Goal: Task Accomplishment & Management: Manage account settings

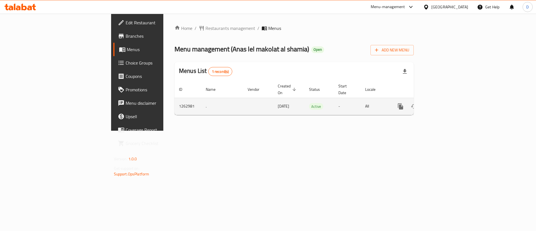
click at [452, 99] on td "enhanced table" at bounding box center [421, 106] width 63 height 17
click at [444, 103] on icon "enhanced table" at bounding box center [441, 106] width 7 height 7
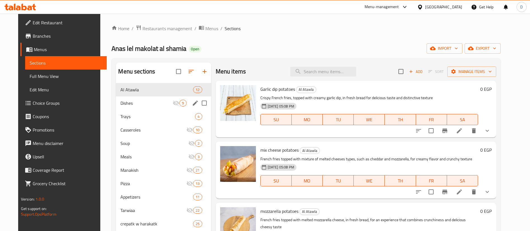
click at [132, 102] on span "Dishes" at bounding box center [146, 103] width 52 height 7
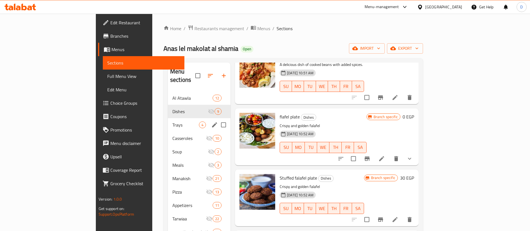
click at [172, 122] on span "Trays" at bounding box center [185, 125] width 27 height 7
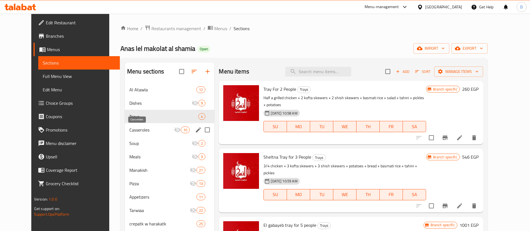
click at [130, 132] on span "Casseroles" at bounding box center [151, 130] width 45 height 7
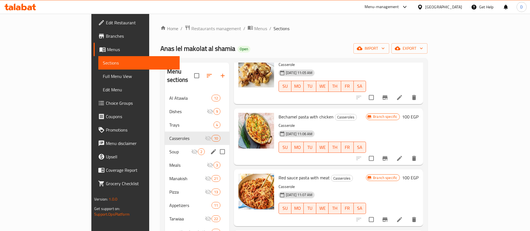
click at [169, 148] on span "Soup" at bounding box center [180, 151] width 22 height 7
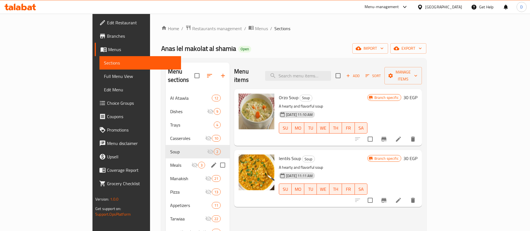
click at [170, 162] on span "Meals" at bounding box center [180, 165] width 21 height 7
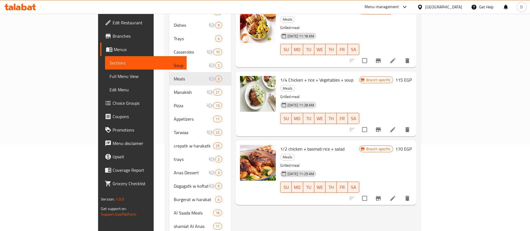
scroll to position [125, 0]
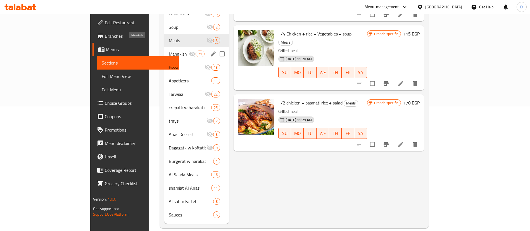
click at [169, 51] on span "Manakish" at bounding box center [179, 54] width 20 height 7
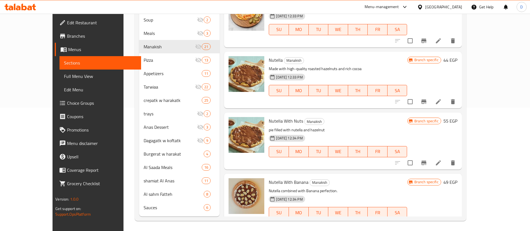
scroll to position [125, 0]
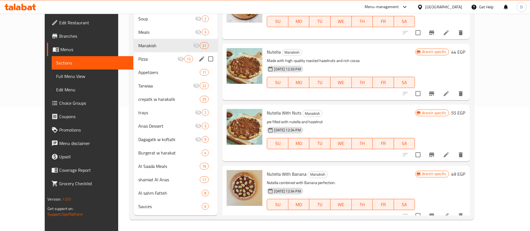
click at [139, 58] on span "Pizza" at bounding box center [157, 59] width 39 height 7
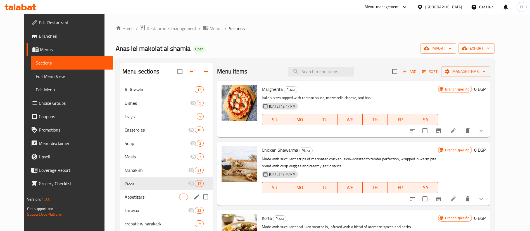
click at [128, 196] on span "Appetizers" at bounding box center [152, 197] width 54 height 7
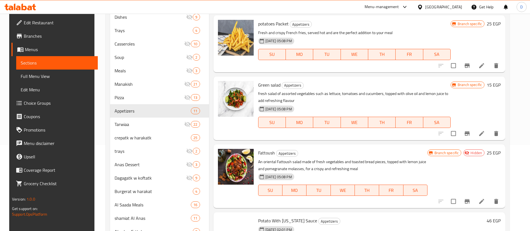
scroll to position [125, 0]
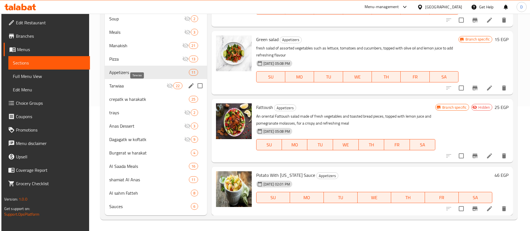
click at [148, 84] on span "Tarwiaa" at bounding box center [137, 85] width 57 height 7
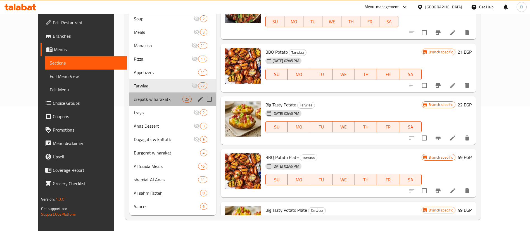
click at [129, 93] on div "crepatk w harakatk 25" at bounding box center [172, 98] width 87 height 13
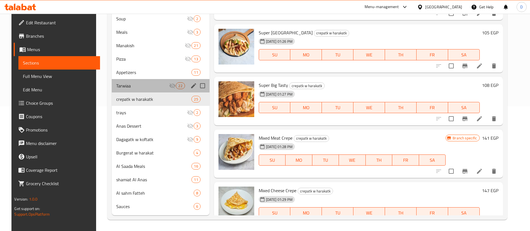
click at [112, 82] on div "Tarwiaa 22" at bounding box center [161, 85] width 98 height 13
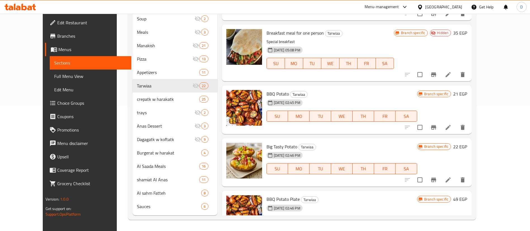
scroll to position [1053, 0]
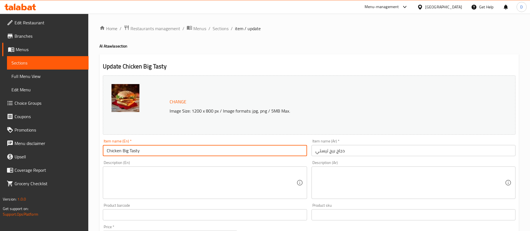
click at [206, 151] on input "Chicken Big Tasty" at bounding box center [205, 150] width 204 height 11
click at [324, 176] on textarea at bounding box center [409, 183] width 189 height 27
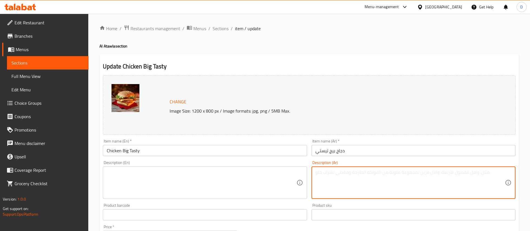
paste textarea "فيليه دجاج مشوي وطري مغطى بصوص البيغ تايستي الشهير"
type textarea "فيليه دجاج مشوي وطري مغطى بصوص البيغ تايستي الشهير"
click at [167, 191] on textarea at bounding box center [201, 183] width 189 height 27
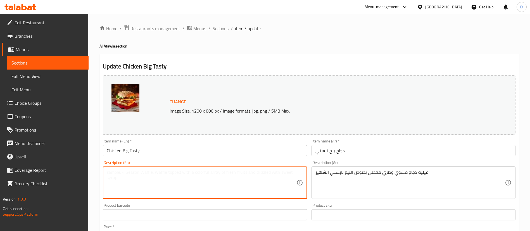
paste textarea "Juicy grilled chicken fillet topped with Big Tasty sauce"
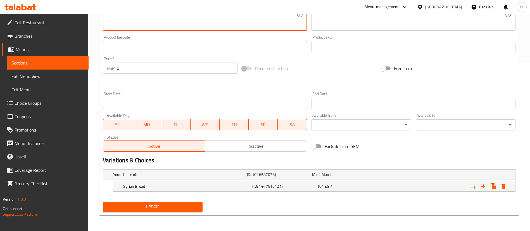
type textarea "Juicy grilled chicken fillet topped with Big Tasty sauce"
click at [171, 208] on span "Update" at bounding box center [152, 206] width 91 height 7
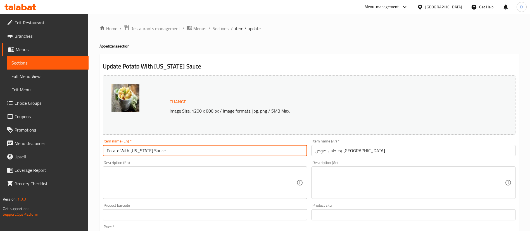
click at [184, 149] on input "Potato With Texas Sauce" at bounding box center [205, 150] width 204 height 11
click at [322, 180] on textarea at bounding box center [409, 183] width 189 height 27
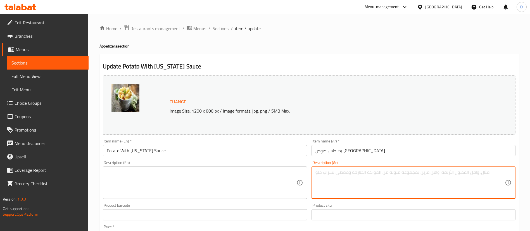
paste textarea "بطاطس مقرمشة مغطاة بصوص تكساس الحار"
type textarea "بطاطس مقرمشة مغطاة بصوص تكساس الحار"
click at [170, 185] on textarea at bounding box center [201, 183] width 189 height 27
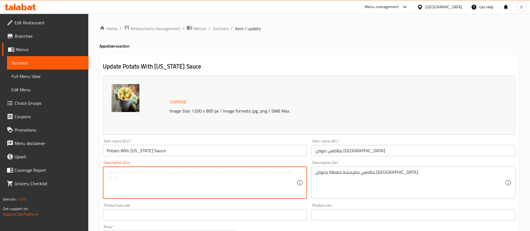
paste textarea "Crispy potato wedges topped with bold and zesty Texas sauce"
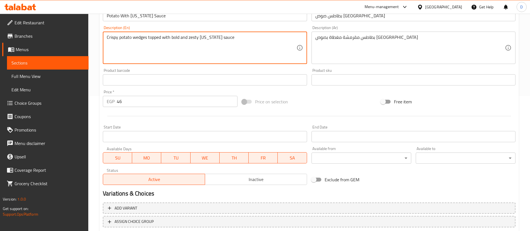
scroll to position [172, 0]
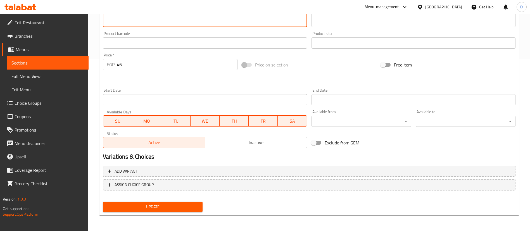
type textarea "Crispy potato wedges topped with bold and zesty Texas sauce"
click at [175, 212] on button "Update" at bounding box center [153, 207] width 100 height 10
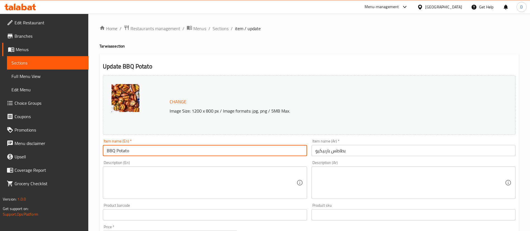
click at [185, 154] on input "BBQ Potato" at bounding box center [205, 150] width 204 height 11
click at [347, 183] on textarea at bounding box center [409, 183] width 189 height 27
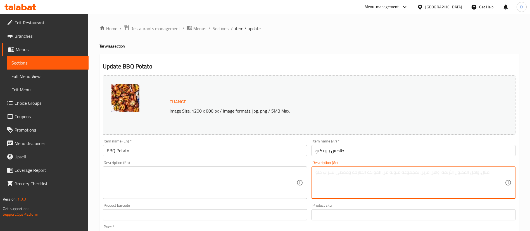
paste textarea "بطاطس مقرمشة مغطاة بصوص الباربكيو المدخن"
type textarea "بطاطس مقرمشة مغطاة بصوص الباربكيو المدخن"
click at [196, 182] on textarea at bounding box center [201, 183] width 189 height 27
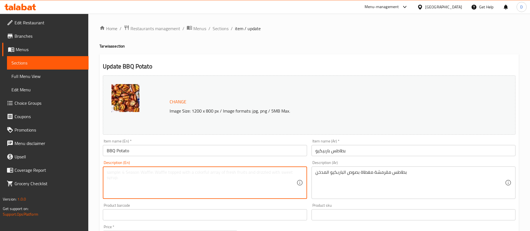
paste textarea "Crispy potato wedges topped with smoky BBQ sauce"
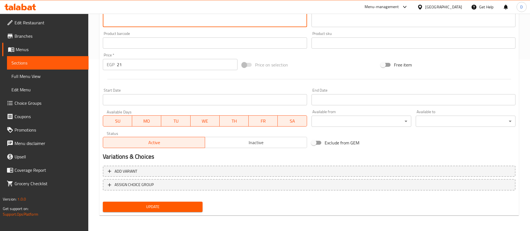
type textarea "Crispy potato wedges topped with smoky BBQ sauce"
click at [179, 205] on span "Update" at bounding box center [152, 206] width 91 height 7
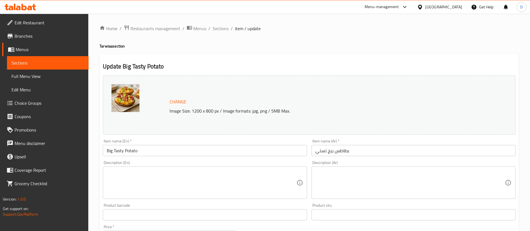
click at [216, 155] on input "Big Tasty Potato" at bounding box center [205, 150] width 204 height 11
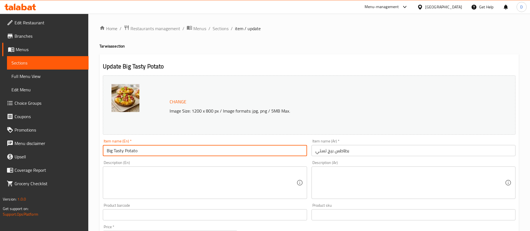
click at [216, 155] on input "Big Tasty Potato" at bounding box center [205, 150] width 204 height 11
click at [363, 179] on textarea at bounding box center [409, 183] width 189 height 27
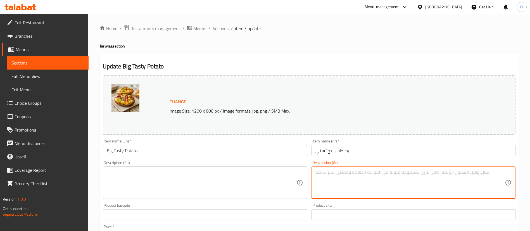
paste textarea "قطع بطاطس ذهبية مغطاة بصوص البيغ تايستي الكريمي"
type textarea "قطع بطاطس ذهبية مغطاة بصوص البيغ تايستي الكريمي"
click at [168, 202] on div "Product barcode Product barcode" at bounding box center [205, 212] width 208 height 22
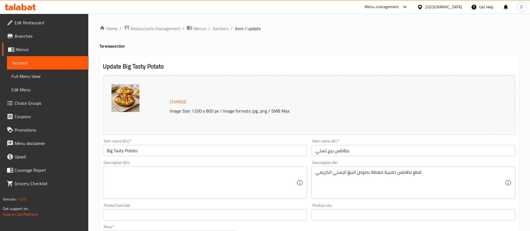
click at [179, 184] on textarea at bounding box center [201, 183] width 189 height 27
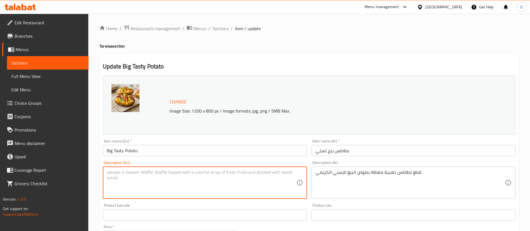
paste textarea "Golden potato wedges topped with creamy Big Tasty sauce"
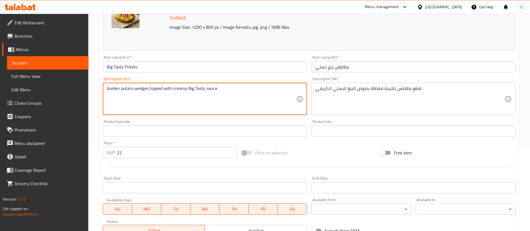
scroll to position [172, 0]
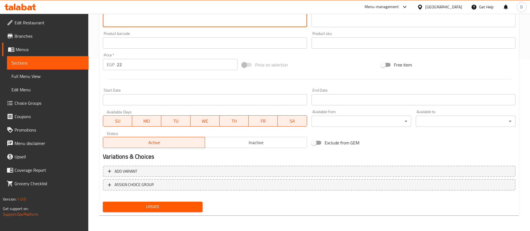
type textarea "Golden potato wedges topped with creamy Big Tasty sauce"
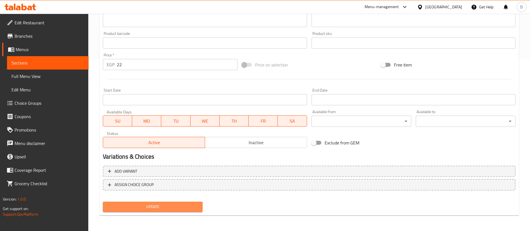
click at [172, 208] on span "Update" at bounding box center [152, 206] width 91 height 7
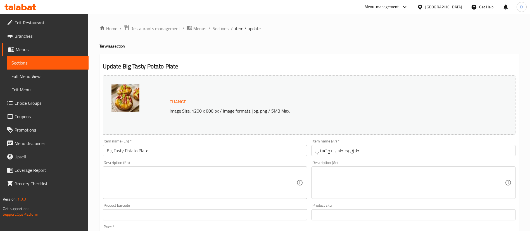
click at [165, 144] on div "Item name (En)   * Big Tasty Potato Plate Item name (En) *" at bounding box center [205, 147] width 204 height 17
click at [170, 151] on input "Big Tasty Potato Plate" at bounding box center [205, 150] width 204 height 11
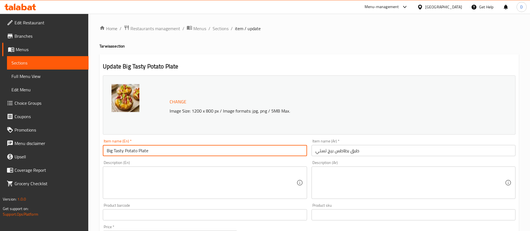
click at [170, 151] on input "Big Tasty Potato Plate" at bounding box center [205, 150] width 204 height 11
click at [360, 168] on div "Description (Ar)" at bounding box center [413, 182] width 204 height 32
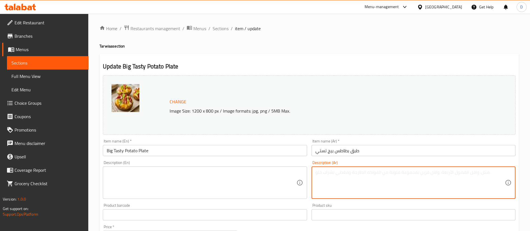
paste textarea "قطع البطاطس المتبّلة والشهية مغطاة بجبنة مذابة وصوص"
type textarea "قطع البطاطس المتبّلة والشهية مغطاة بجبنة مذابة وصوص"
click at [203, 188] on textarea at bounding box center [201, 183] width 189 height 27
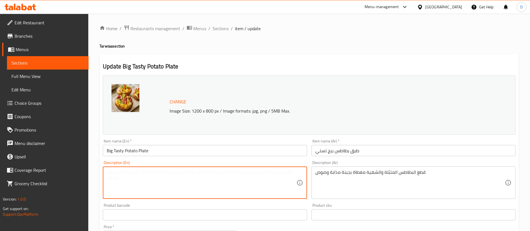
paste textarea "Deliciously seasoned potato wedges topped with melted cheese and Big Tasty sauce"
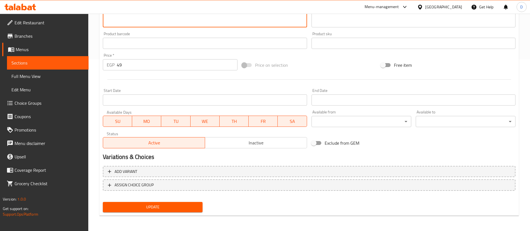
scroll to position [172, 0]
type textarea "Deliciously seasoned potato wedges topped with melted cheese and Big Tasty sauce"
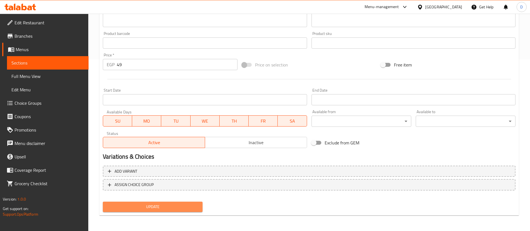
click at [180, 205] on span "Update" at bounding box center [152, 206] width 91 height 7
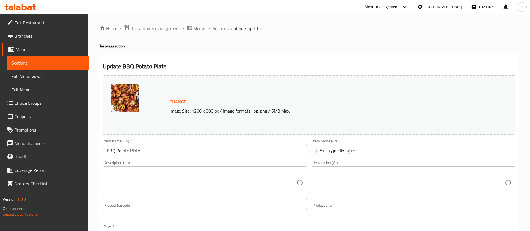
click at [257, 149] on input "BBQ Potato Plate" at bounding box center [205, 150] width 204 height 11
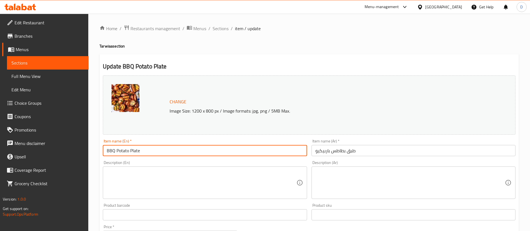
click at [257, 149] on input "BBQ Potato Plate" at bounding box center [205, 150] width 204 height 11
click at [351, 163] on div "Description (Ar) Description (Ar)" at bounding box center [413, 180] width 204 height 38
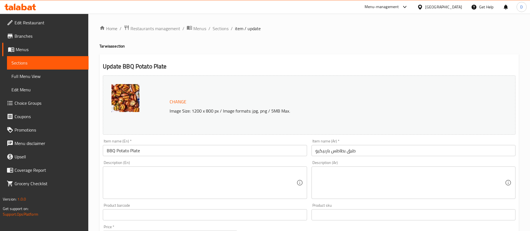
click at [353, 168] on div "Description (Ar)" at bounding box center [413, 182] width 204 height 32
paste textarea "قطع بطاطس مقرمشة مغطاة بصوص الباربكيو"
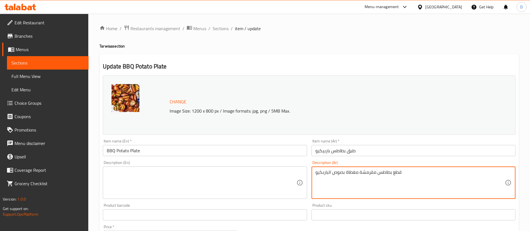
type textarea "قطع بطاطس مقرمشة مغطاة بصوص الباربكيو"
click at [150, 166] on div "Description (En)" at bounding box center [205, 182] width 204 height 32
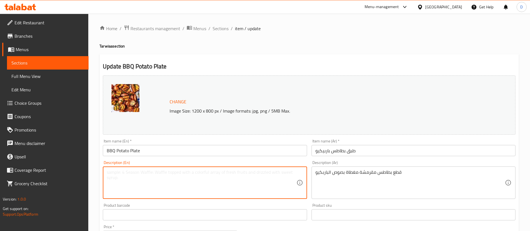
paste textarea "Crispy potato wedges topped with smoky BBQ sauce"
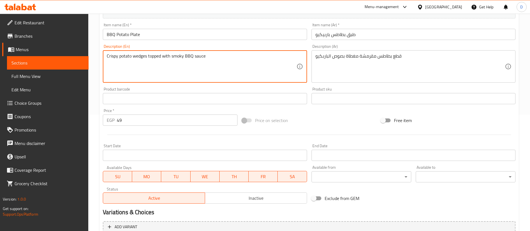
scroll to position [172, 0]
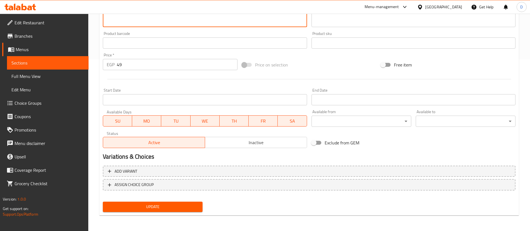
type textarea "Crispy potato wedges topped with smoky BBQ sauce"
click at [163, 208] on span "Update" at bounding box center [152, 206] width 91 height 7
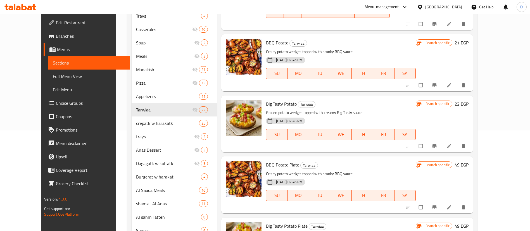
scroll to position [125, 0]
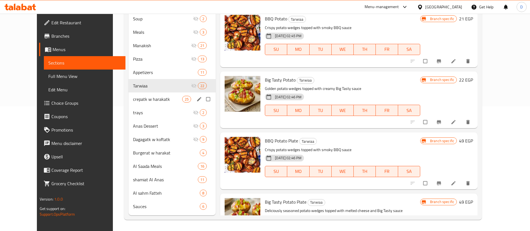
click at [133, 101] on span "crepatk w harakatk" at bounding box center [157, 99] width 49 height 7
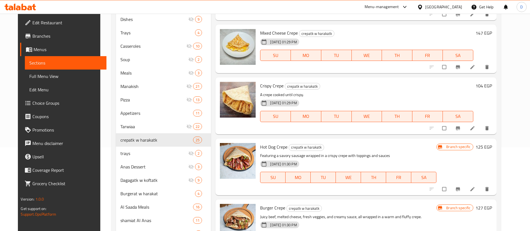
scroll to position [125, 0]
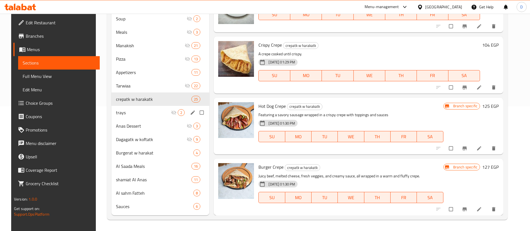
click at [154, 115] on span "trays" at bounding box center [143, 112] width 55 height 7
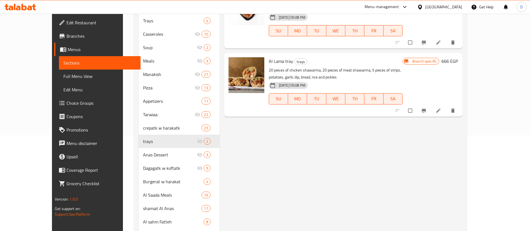
scroll to position [83, 0]
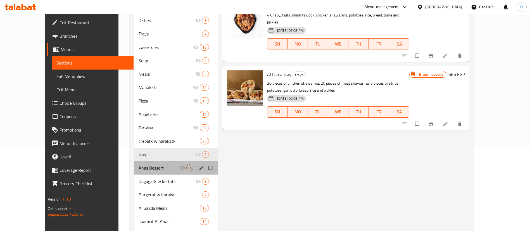
click at [137, 163] on div "Anas Dessert 3" at bounding box center [176, 167] width 84 height 13
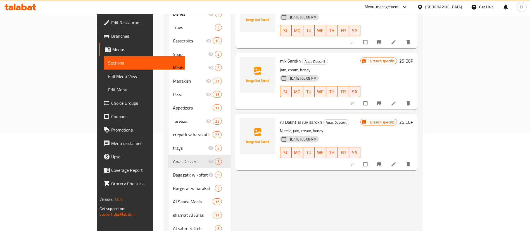
scroll to position [125, 0]
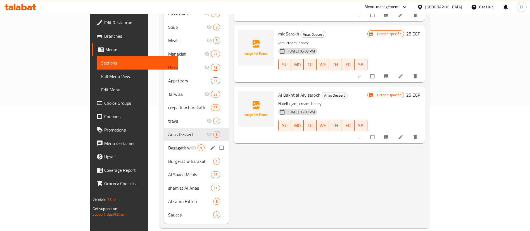
click at [168, 144] on span "Dagagatk w koftatk" at bounding box center [179, 147] width 22 height 7
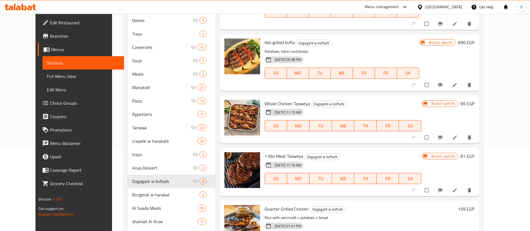
scroll to position [125, 0]
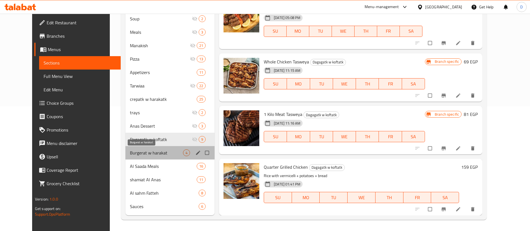
click at [132, 156] on span "Burgerat w harakat" at bounding box center [156, 152] width 53 height 7
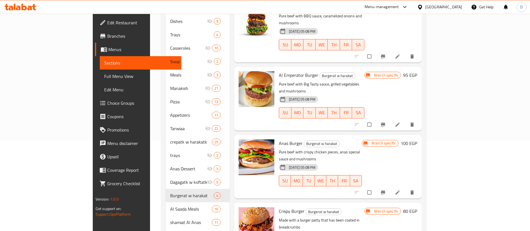
scroll to position [125, 0]
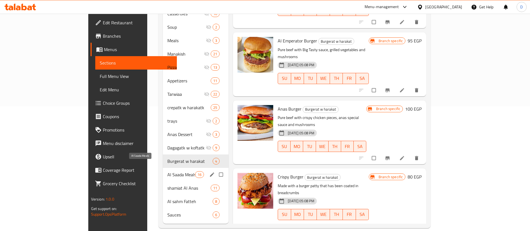
drag, startPoint x: 134, startPoint y: 165, endPoint x: 170, endPoint y: 144, distance: 42.1
click at [167, 171] on span "Al Saada Meals" at bounding box center [181, 174] width 28 height 7
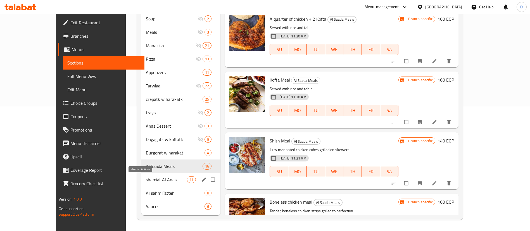
click at [153, 178] on span "shamiat Al Anas" at bounding box center [166, 179] width 41 height 7
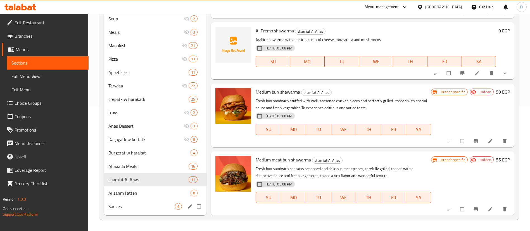
click at [140, 200] on div "Sauces 6" at bounding box center [155, 206] width 103 height 13
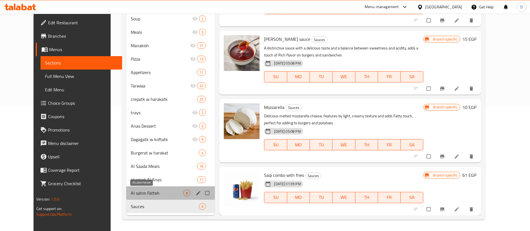
click at [155, 195] on span "Al sahm Fatteh" at bounding box center [157, 193] width 53 height 7
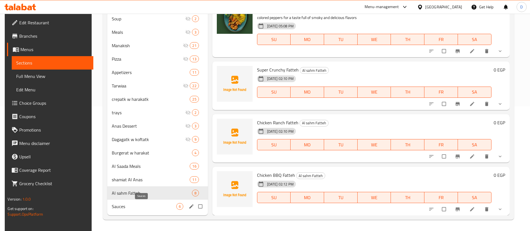
click at [142, 206] on span "Sauces" at bounding box center [144, 206] width 65 height 7
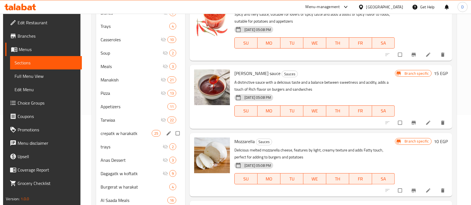
scroll to position [150, 0]
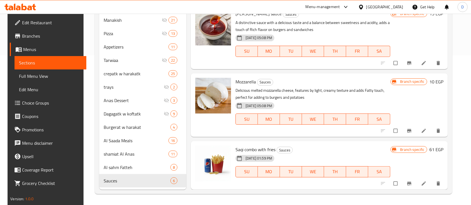
click at [30, 9] on icon at bounding box center [20, 7] width 32 height 7
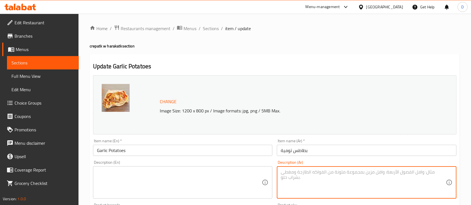
click at [304, 183] on textarea at bounding box center [363, 183] width 165 height 27
paste textarea "[PERSON_NAME] رقيق [PERSON_NAME]"
type textarea "[PERSON_NAME] رقيق محشو بالبطاطس"
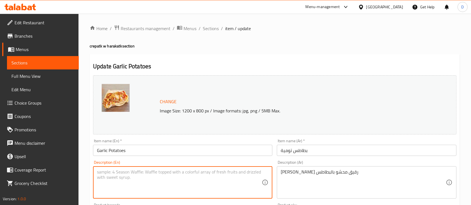
click at [140, 186] on textarea at bounding box center [179, 183] width 165 height 27
paste textarea "Thin savory crepe filled with potatoes"
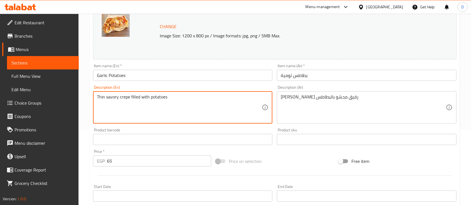
scroll to position [197, 0]
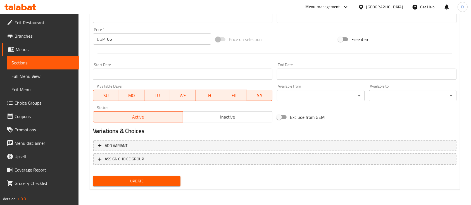
type textarea "Thin savory crepe filled with potatoes"
click at [140, 186] on div "Update" at bounding box center [137, 181] width 92 height 15
click at [148, 185] on button "Update" at bounding box center [136, 181] width 87 height 10
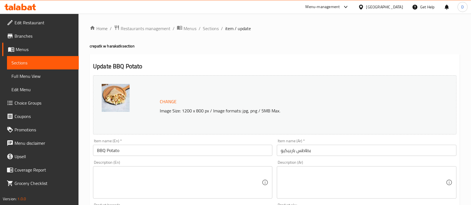
click at [301, 182] on textarea at bounding box center [363, 183] width 165 height 27
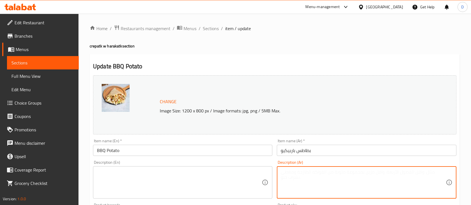
paste textarea "[PERSON_NAME] رقيق [PERSON_NAME]"
type textarea "[PERSON_NAME] رقيق محشو بالبطاطس"
click at [189, 175] on textarea at bounding box center [179, 183] width 165 height 27
paste textarea "Thin savory crepe filled with potatoes"
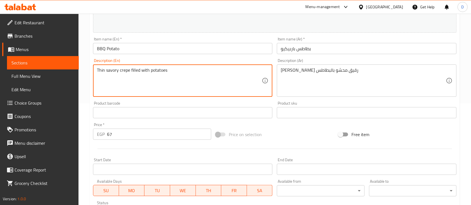
scroll to position [197, 0]
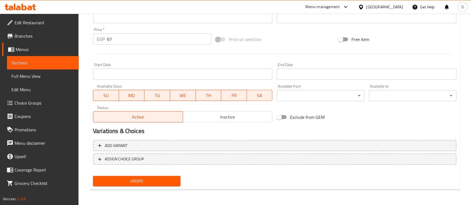
type textarea "Thin savory crepe filled with potatoes"
click at [169, 178] on span "Update" at bounding box center [136, 181] width 79 height 7
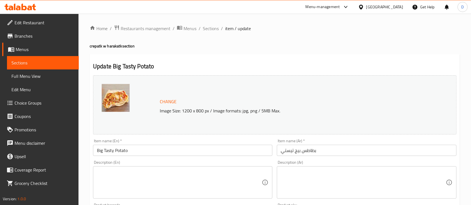
click at [294, 179] on textarea at bounding box center [363, 183] width 165 height 27
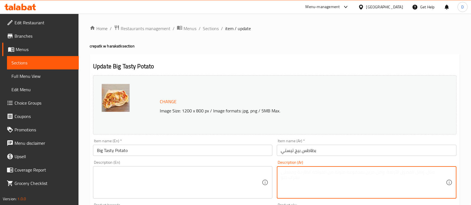
paste textarea "[PERSON_NAME] رقيق [PERSON_NAME]"
type textarea "[PERSON_NAME] رقيق محشو بالبطاطس"
click at [170, 174] on textarea at bounding box center [179, 183] width 165 height 27
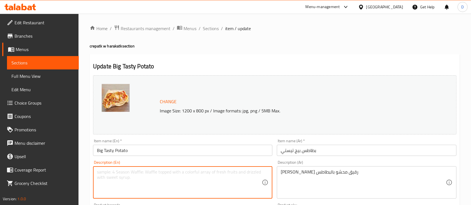
paste textarea "Thin savory crepe filled with potatoes"
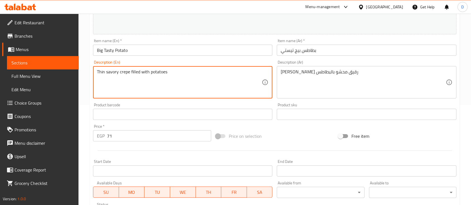
scroll to position [197, 0]
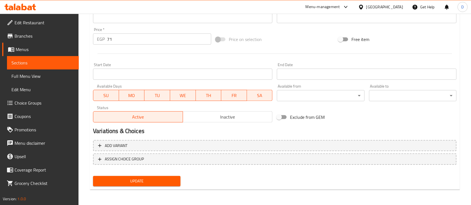
type textarea "Thin savory crepe filled with potatoes"
click at [158, 182] on span "Update" at bounding box center [136, 181] width 79 height 7
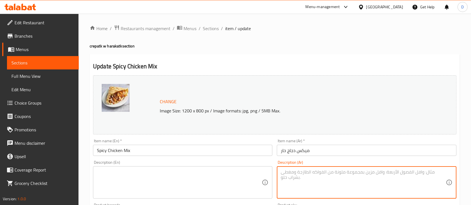
click at [320, 178] on textarea at bounding box center [363, 183] width 165 height 27
paste textarea "[PERSON_NAME] رقيق [PERSON_NAME]"
type textarea "[PERSON_NAME] رقيق محشو بالدجاج"
click at [210, 184] on textarea at bounding box center [179, 183] width 165 height 27
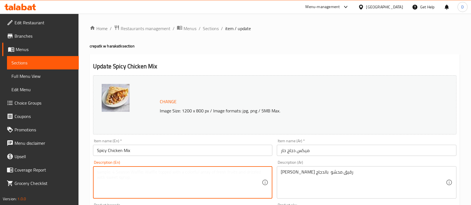
paste textarea "Thin savory crepe stuffed with chicken"
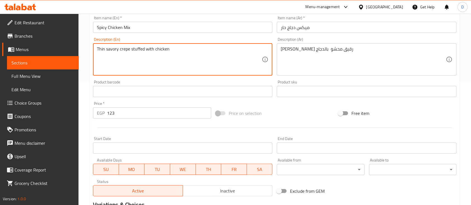
scroll to position [197, 0]
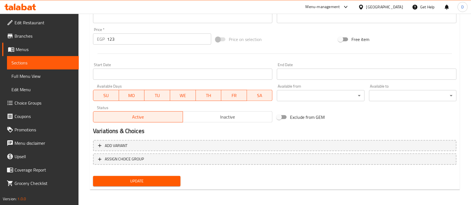
type textarea "Thin savory crepe stuffed with chicken"
click at [178, 182] on button "Update" at bounding box center [136, 181] width 87 height 10
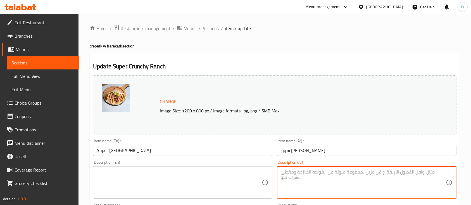
click at [302, 179] on textarea at bounding box center [363, 183] width 165 height 27
paste textarea "[PERSON_NAME] رقيق [PERSON_NAME]"
type textarea "[PERSON_NAME] رقيق محشو بالدجاج المقرمش"
click at [184, 184] on textarea at bounding box center [179, 183] width 165 height 27
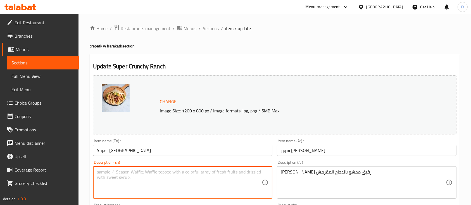
paste textarea "Thin savory crepe filled with crispy chicken"
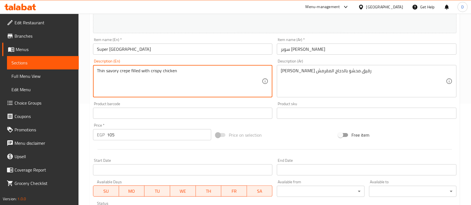
scroll to position [186, 0]
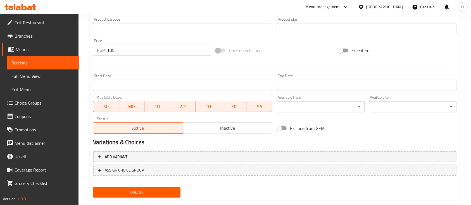
type textarea "Thin savory crepe filled with crispy chicken"
click at [172, 189] on span "Update" at bounding box center [136, 192] width 79 height 7
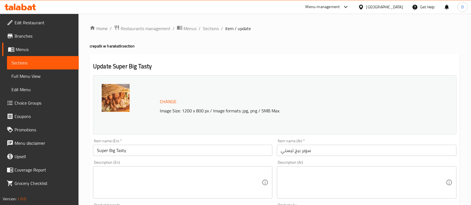
click at [354, 181] on textarea at bounding box center [363, 183] width 165 height 27
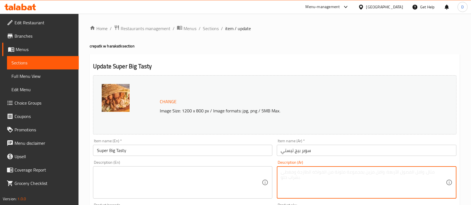
paste textarea "[PERSON_NAME] رقيق [PERSON_NAME]"
type textarea "[PERSON_NAME] رقيق محشو بالدجاج و صوص البيج تيستي"
click at [167, 172] on textarea at bounding box center [179, 183] width 165 height 27
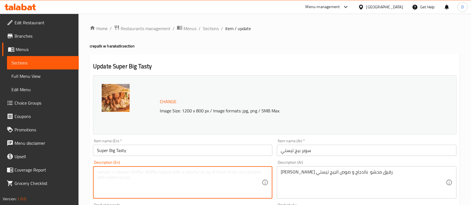
paste textarea "Thin savory crepe filled with chicken and Big Tasty sauce"
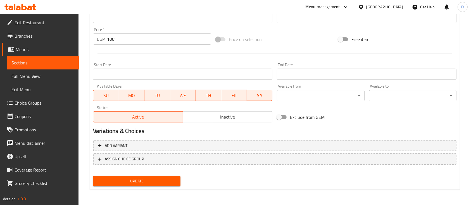
type textarea "Thin savory crepe filled with chicken and Big Tasty sauce"
click at [150, 182] on span "Update" at bounding box center [136, 181] width 79 height 7
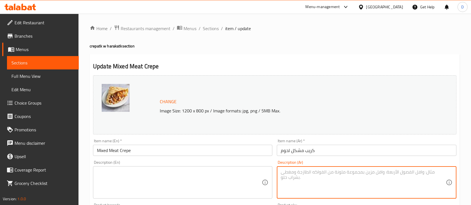
click at [347, 184] on textarea at bounding box center [363, 183] width 165 height 27
paste textarea "[PERSON_NAME] رقيق [PERSON_NAME]"
type textarea "كريب مالح رقيق محشو باللحوم"
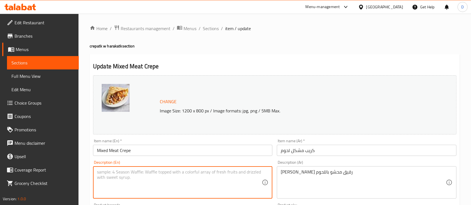
click at [148, 172] on textarea at bounding box center [179, 183] width 165 height 27
paste textarea "Thin savory crepe filled with meat"
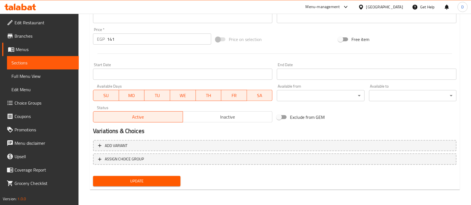
type textarea "Thin savory crepe filled with meat"
click at [148, 185] on button "Update" at bounding box center [136, 181] width 87 height 10
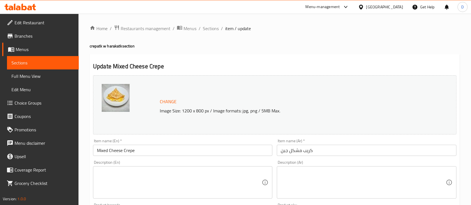
click at [191, 155] on input "Mixed Cheese Crepe" at bounding box center [182, 150] width 179 height 11
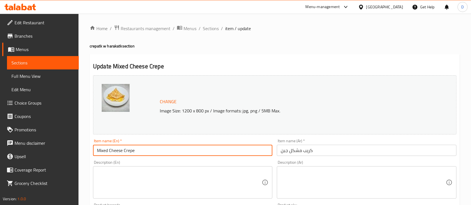
click at [191, 155] on input "Mixed Cheese Crepe" at bounding box center [182, 150] width 179 height 11
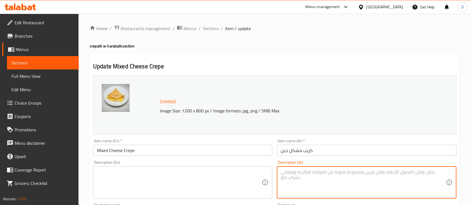
click at [319, 180] on textarea at bounding box center [363, 183] width 165 height 27
paste textarea "كريب مالح رقيق محشو بمكونات لذيذة مثل"
type textarea "كريب مالح رقيق محشو باللجبن"
click at [166, 175] on textarea at bounding box center [179, 183] width 165 height 27
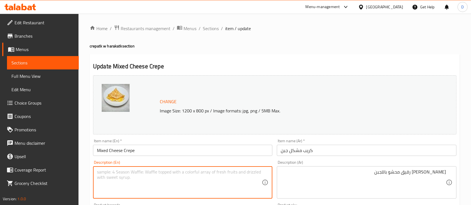
paste textarea "Thin savory crepe filled with cheese"
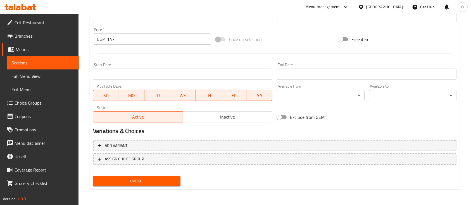
type textarea "Thin savory crepe filled with cheese"
click at [154, 181] on span "Update" at bounding box center [136, 181] width 79 height 7
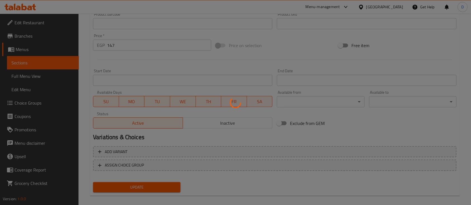
scroll to position [48, 0]
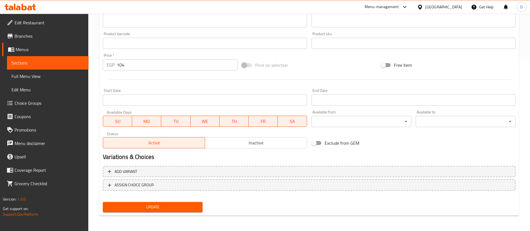
scroll to position [172, 0]
click at [167, 207] on span "Update" at bounding box center [152, 206] width 91 height 7
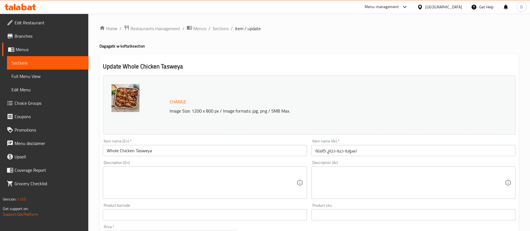
click at [339, 173] on textarea at bounding box center [409, 183] width 189 height 27
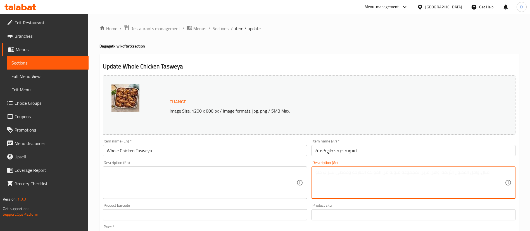
paste textarea "مشوي"
type textarea "مشوي"
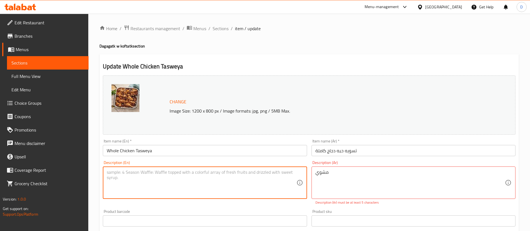
click at [152, 170] on textarea at bounding box center [201, 183] width 189 height 27
paste textarea "grilled"
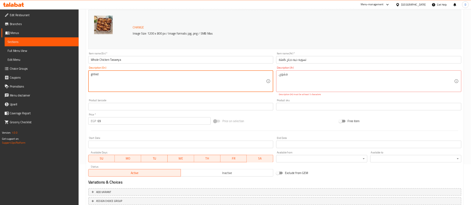
scroll to position [101, 0]
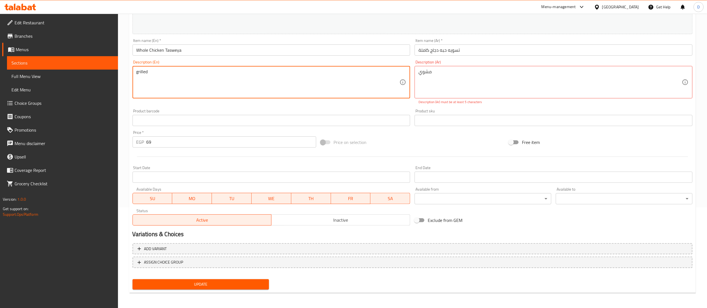
type textarea "grilled"
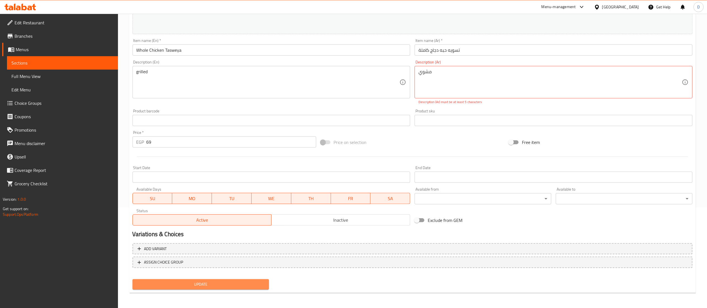
click at [201, 231] on span "Update" at bounding box center [201, 284] width 128 height 7
click at [454, 83] on textarea "مشوي" at bounding box center [549, 82] width 263 height 27
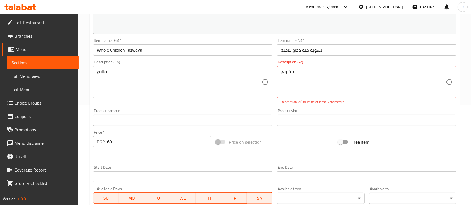
click at [318, 84] on textarea "مشوي" at bounding box center [363, 82] width 165 height 27
click at [320, 77] on textarea "مشوي" at bounding box center [363, 82] width 165 height 27
paste textarea "دجاج مشوي طري متبل بأعشاب وتوابل مميزة، يقدم بنكهة شهية ومدخنة."
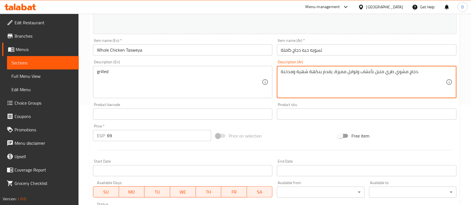
type textarea "دجاج مشوي طري متبل بأعشاب وتوابل مميزة، يقدم بنكهة شهية ومدخنة."
click at [215, 92] on textarea "grilled" at bounding box center [179, 82] width 165 height 27
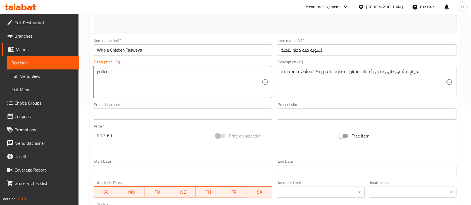
click at [215, 92] on textarea "grilled" at bounding box center [179, 82] width 165 height 27
paste textarea "Tender grilled chicken marinated with herbs and special spices, served with a d…"
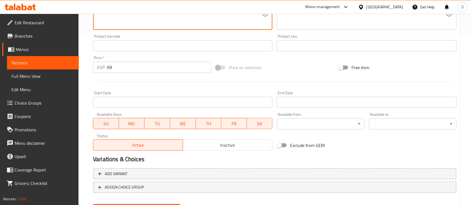
scroll to position [197, 0]
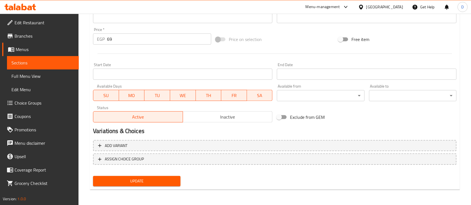
type textarea "Tender grilled chicken marinated with herbs and special spices, served with a d…"
click at [163, 182] on span "Update" at bounding box center [136, 181] width 79 height 7
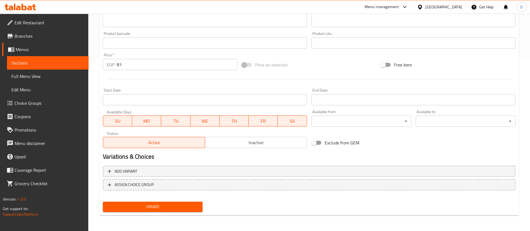
scroll to position [46, 0]
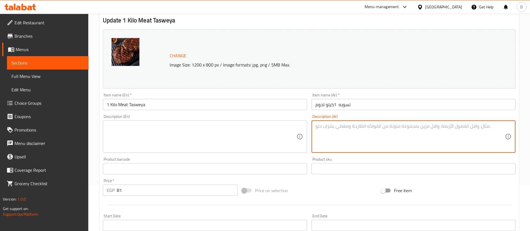
click at [347, 124] on textarea at bounding box center [409, 136] width 189 height 27
type textarea "مشوي"
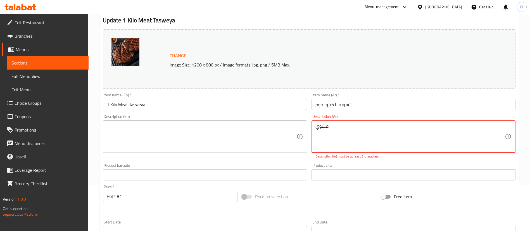
click at [201, 136] on textarea at bounding box center [201, 136] width 189 height 27
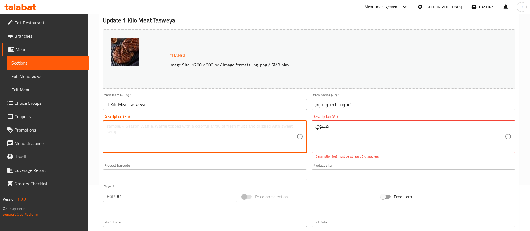
paste textarea "grilled"
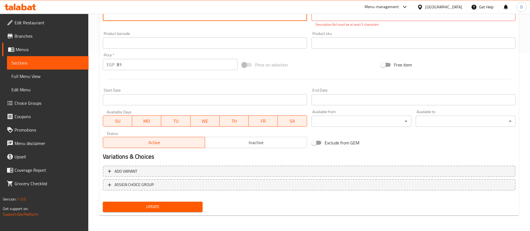
type textarea "grilled"
click at [182, 212] on div "Update" at bounding box center [153, 206] width 104 height 15
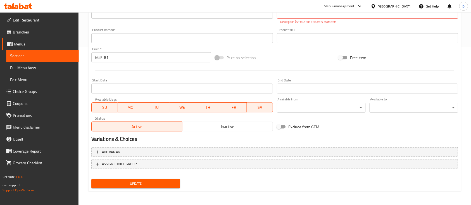
scroll to position [101, 0]
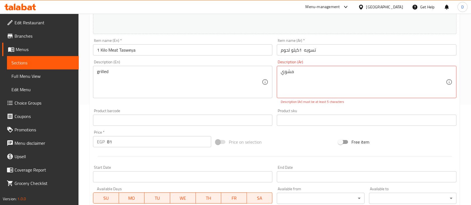
click at [326, 82] on textarea "مشوي" at bounding box center [363, 82] width 165 height 27
paste textarea "حم مشوي طري مع توابل مميزة، يقدم بنكهة لذيذة ومدخنة."
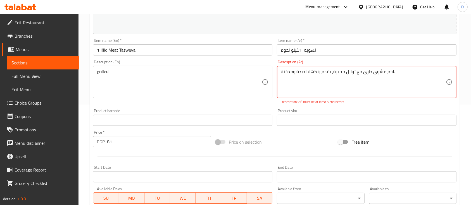
type textarea "لحم مشوي طري مع توابل مميزة، يقدم بنكهة لذيذة ومدخنة."
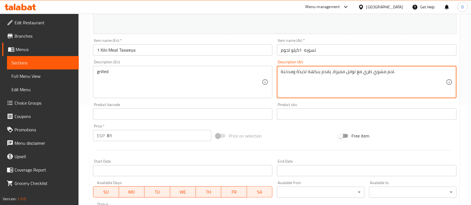
click at [206, 97] on div "grilled Description (En)" at bounding box center [182, 82] width 179 height 32
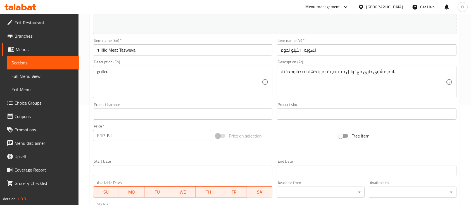
click at [206, 97] on div "grilled Description (En)" at bounding box center [182, 82] width 179 height 32
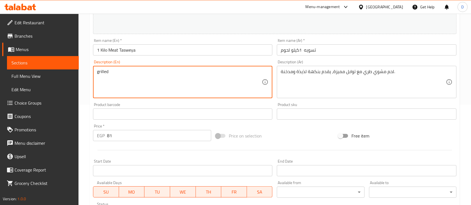
click at [213, 89] on textarea "grilled" at bounding box center [179, 82] width 165 height 27
paste textarea "Tender grilled meat seasoned with special spices, served with a delicious smoky…"
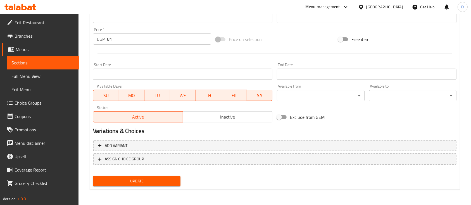
type textarea "Tender grilled meat seasoned with special spices, served with a delicious smoky…"
click at [171, 178] on span "Update" at bounding box center [136, 181] width 79 height 7
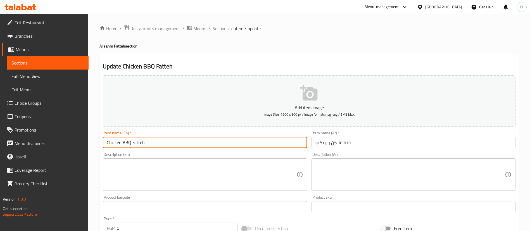
click at [229, 142] on input "Chicken BBQ Fatteh" at bounding box center [205, 142] width 204 height 11
click at [339, 170] on textarea at bounding box center [409, 174] width 189 height 27
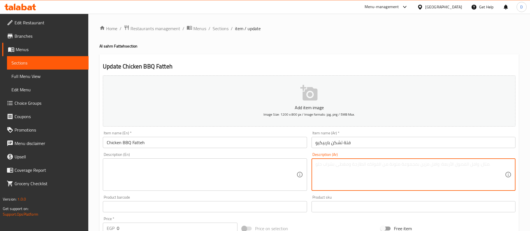
paste textarea "دجاج باربكيو طري يقدم فوق خبز مقرمش"
type textarea "دجاج باربكيو طري يقدم فوق خبز مقرمش"
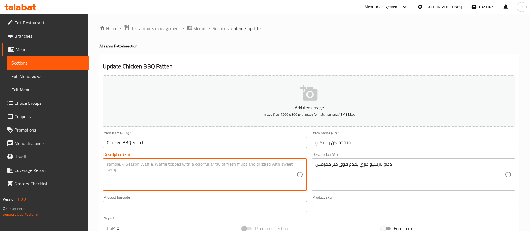
click at [158, 168] on textarea at bounding box center [201, 174] width 189 height 27
paste textarea "Tender BBQ chicken layered over crispy pita"
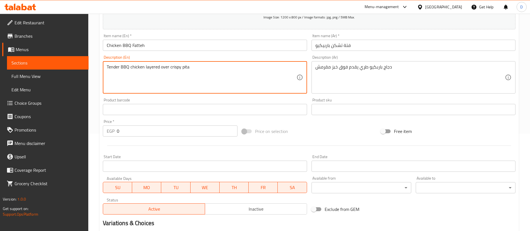
scroll to position [176, 0]
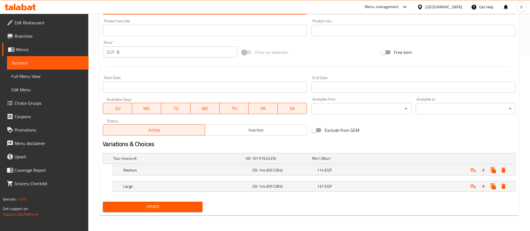
type textarea "Tender BBQ chicken layered over crispy pita"
click at [152, 203] on span "Update" at bounding box center [152, 206] width 91 height 7
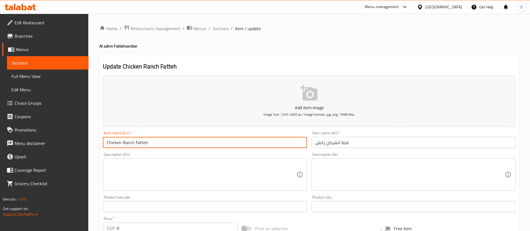
click at [146, 147] on input "Chicken Ranch Fatteh" at bounding box center [205, 142] width 204 height 11
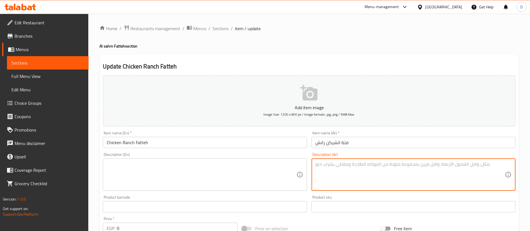
click at [362, 172] on textarea at bounding box center [409, 174] width 189 height 27
paste textarea "قطع دجاج طرية تُقدم فوق خبز مقرمش مع صوص الرانش الكريمي"
type textarea "قطع دجاج طرية تُقدم فوق خبز مقرمش مع صوص الرانش الكريمي"
click at [194, 169] on textarea at bounding box center [201, 174] width 189 height 27
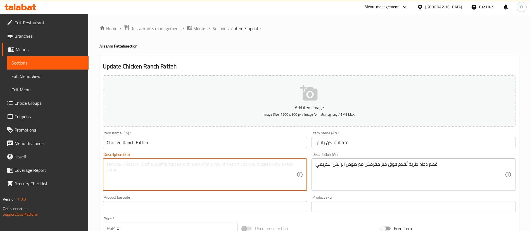
paste textarea "Juicy chicken pieces served over crispy pita with creamy ranch sauce"
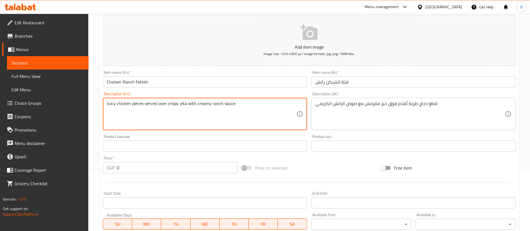
scroll to position [176, 0]
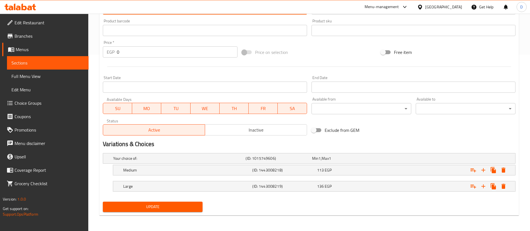
type textarea "Juicy chicken pieces served over crispy pita with creamy ranch sauce"
click at [181, 210] on button "Update" at bounding box center [153, 207] width 100 height 10
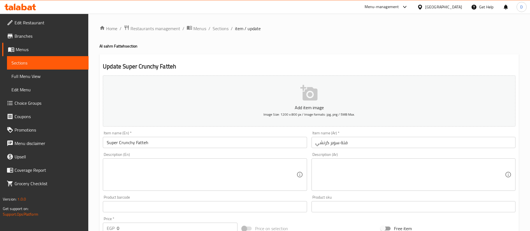
click at [234, 146] on input "Super Crunchy Fatteh" at bounding box center [205, 142] width 204 height 11
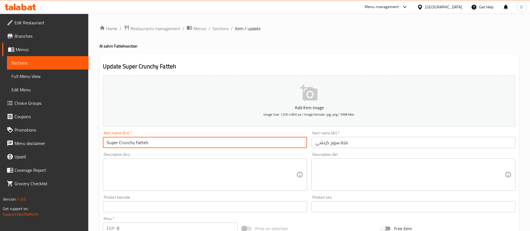
click at [234, 146] on input "Super Crunchy Fatteh" at bounding box center [205, 142] width 204 height 11
click at [369, 175] on textarea at bounding box center [409, 174] width 189 height 27
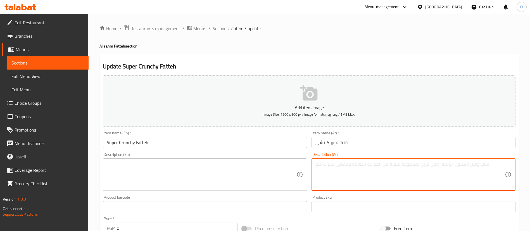
type textarea "r"
type textarea "ق"
type textarea "فته بالدجاج المقرمش"
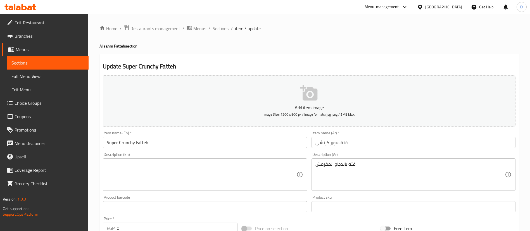
click at [106, 194] on div "Product barcode Product barcode" at bounding box center [205, 204] width 208 height 22
click at [134, 173] on textarea at bounding box center [201, 174] width 189 height 27
paste textarea "Crispy chicken fatteh"
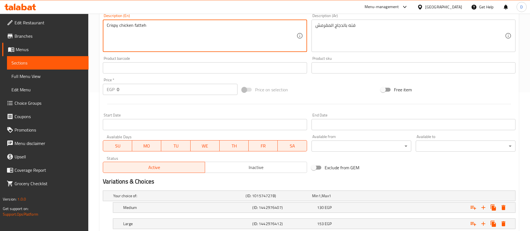
scroll to position [176, 0]
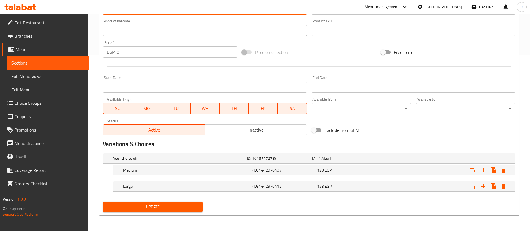
type textarea "Crispy chicken fatteh"
click at [152, 202] on button "Update" at bounding box center [153, 207] width 100 height 10
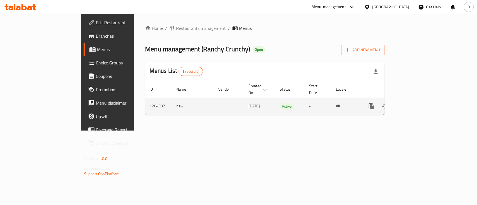
click at [415, 103] on icon "enhanced table" at bounding box center [411, 106] width 7 height 7
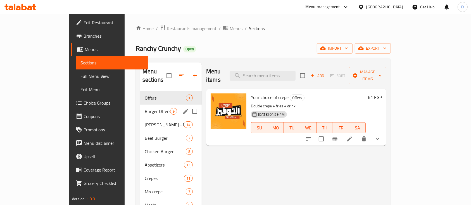
click at [145, 108] on span "Burger Offers" at bounding box center [157, 111] width 25 height 7
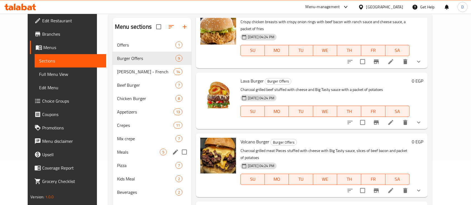
scroll to position [78, 0]
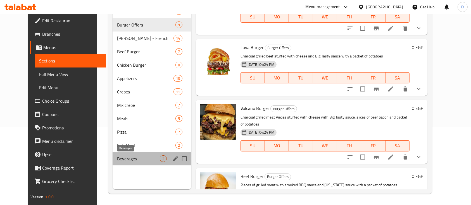
click at [133, 156] on span "Beverages" at bounding box center [138, 159] width 43 height 7
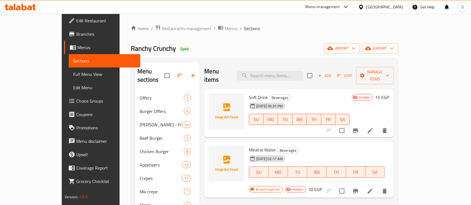
click at [251, 101] on div "29-09-2025 06:31 PM" at bounding box center [260, 106] width 26 height 11
click at [249, 93] on span "Soft Drink" at bounding box center [258, 97] width 19 height 8
copy h6 "Soft Drink"
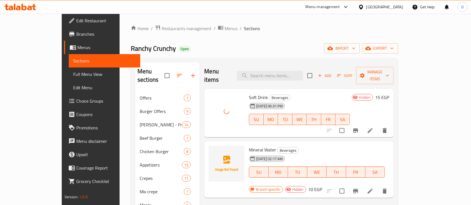
click at [251, 146] on span "Mineral Water" at bounding box center [262, 150] width 27 height 8
click at [211, 151] on span "upload picture" at bounding box center [216, 154] width 11 height 7
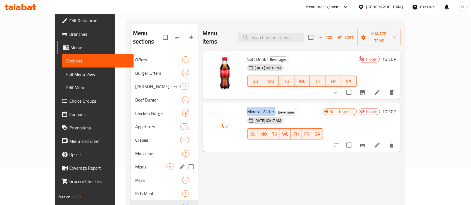
scroll to position [78, 0]
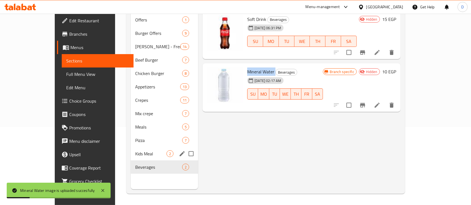
click at [131, 147] on div "Kids Meal 2" at bounding box center [164, 153] width 67 height 13
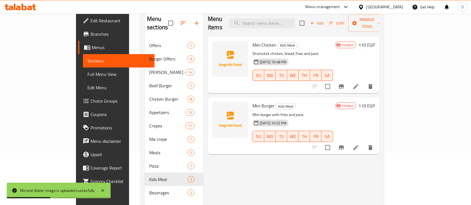
scroll to position [41, 0]
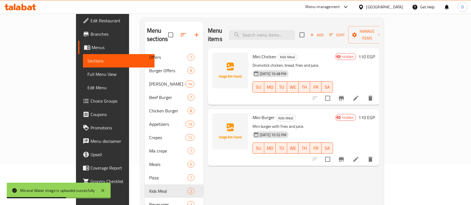
click at [253, 53] on span "Mini Chicken" at bounding box center [265, 57] width 24 height 8
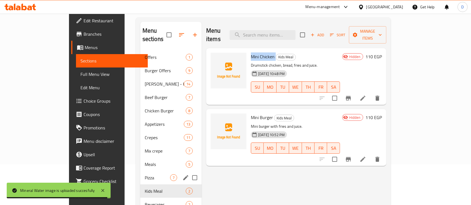
click at [141, 171] on div "Pizza 7" at bounding box center [170, 177] width 61 height 13
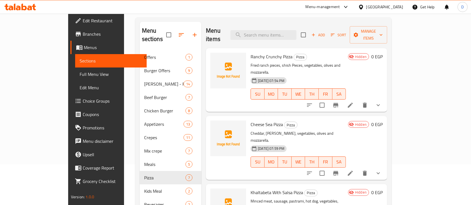
click at [263, 53] on span "Ranchy Crunchy Pizza" at bounding box center [272, 57] width 42 height 8
copy h6 "Ranchy Crunchy Pizza"
click at [256, 120] on span "Cheese Sea Pizza" at bounding box center [267, 124] width 32 height 8
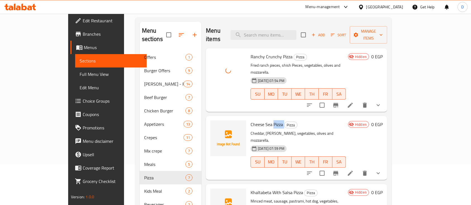
click at [256, 120] on span "Cheese Sea Pizza" at bounding box center [267, 124] width 32 height 8
copy h6 "Cheese Sea Pizza"
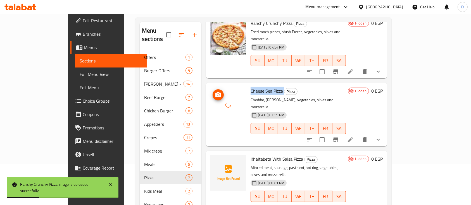
scroll to position [74, 0]
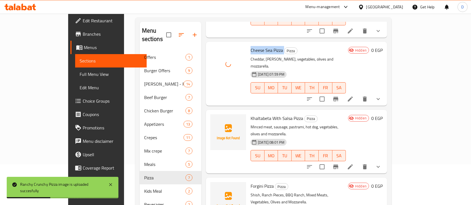
click at [248, 110] on div "Khaltabeta With Salsa Pizza Pizza Minced meat, sausage, pastrami, hot dog, vege…" at bounding box center [296, 142] width 181 height 64
copy h6 "Khaltabeta With Salsa Pizza"
click at [260, 124] on p "Minced meat, sausage, pastrami, hot dog, vegetables, olives and mozzarella." at bounding box center [298, 131] width 95 height 14
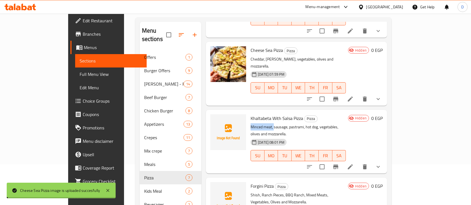
drag, startPoint x: 234, startPoint y: 103, endPoint x: 257, endPoint y: 103, distance: 22.9
click at [257, 124] on p "Minced meat, sausage, pastrami, hot dog, vegetables, olives and mozzarella." at bounding box center [298, 131] width 95 height 14
copy p "Minced meat,"
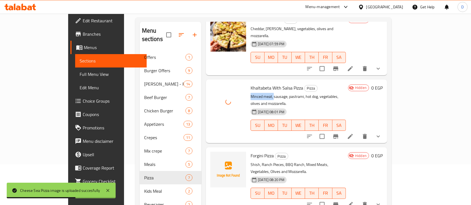
scroll to position [112, 0]
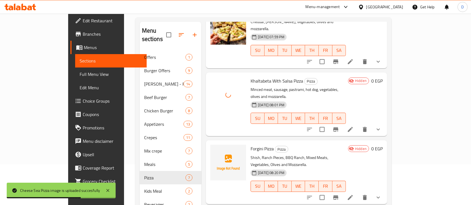
click at [251, 145] on span "Forgini Pizza" at bounding box center [262, 149] width 23 height 8
click at [251, 154] on p "Shish, Ranch Pieces, BBQ Ranch, Mixed Meats, Vegetables, Olives and Mozzarella." at bounding box center [298, 161] width 95 height 14
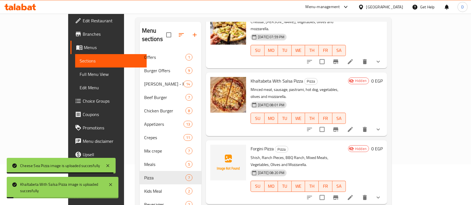
click at [251, 154] on p "Shish, Ranch Pieces, BBQ Ranch, Mixed Meats, Vegetables, Olives and Mozzarella." at bounding box center [298, 161] width 95 height 14
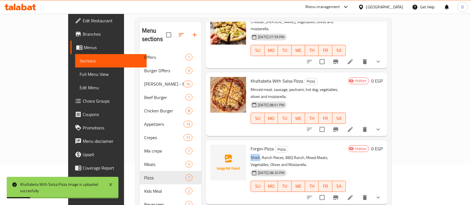
copy p "Shish"
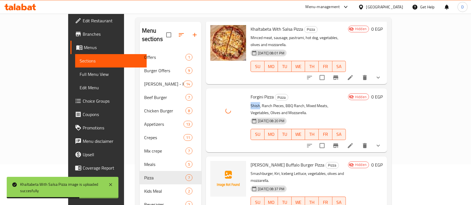
scroll to position [223, 0]
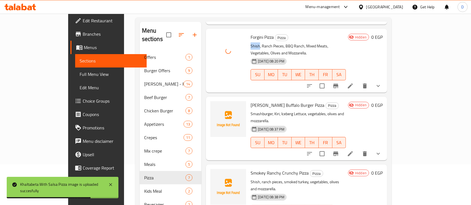
click at [257, 101] on span "Curry Buffalo Burger Pizza" at bounding box center [288, 105] width 74 height 8
copy h6 "Curry Buffalo Burger Pizza"
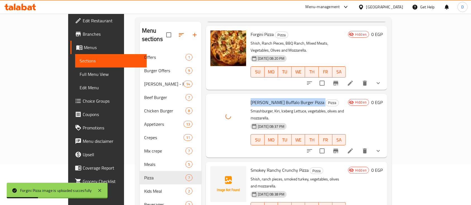
scroll to position [227, 0]
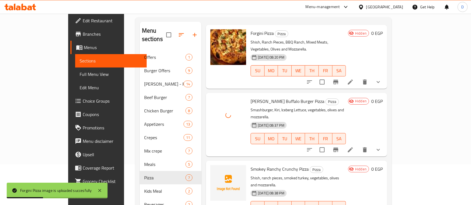
click at [262, 165] on span "Smokey Ranchy Crunchy Pizza" at bounding box center [280, 169] width 58 height 8
copy h6 "Smokey Ranchy Crunchy Pizza"
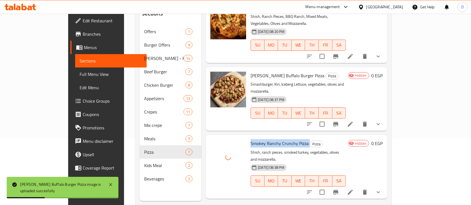
scroll to position [78, 0]
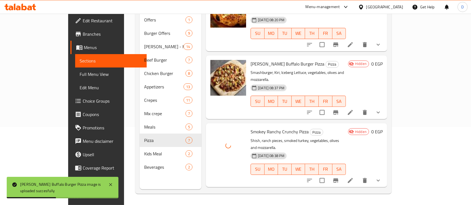
click at [251, 196] on span "Margherita Pizza" at bounding box center [268, 200] width 34 height 8
copy h6 "Margherita Pizza"
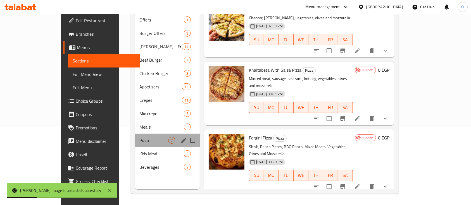
click at [135, 134] on div "Pizza 7" at bounding box center [167, 140] width 65 height 13
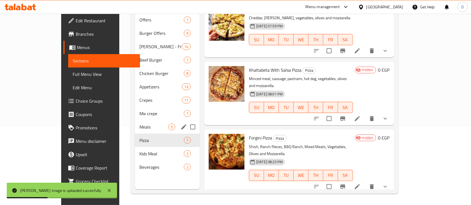
click at [139, 124] on span "Meals" at bounding box center [153, 127] width 29 height 7
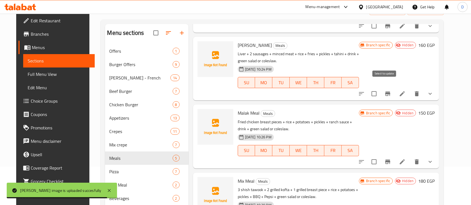
scroll to position [78, 0]
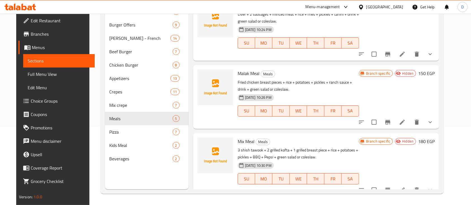
click at [246, 137] on span "Mix Meal" at bounding box center [246, 141] width 17 height 8
copy h6 "Mix Meal"
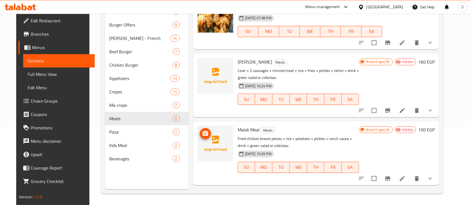
scroll to position [134, 0]
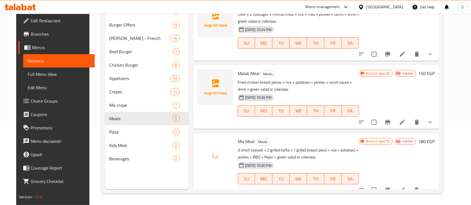
click at [244, 70] on span "Malak Meal" at bounding box center [249, 73] width 22 height 8
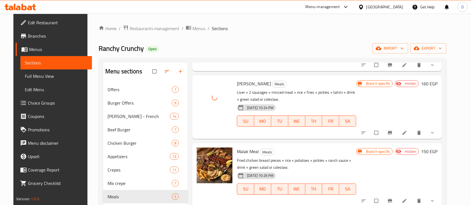
scroll to position [78, 0]
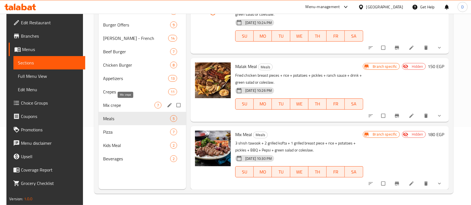
click at [115, 104] on span "Mix crepe" at bounding box center [128, 105] width 51 height 7
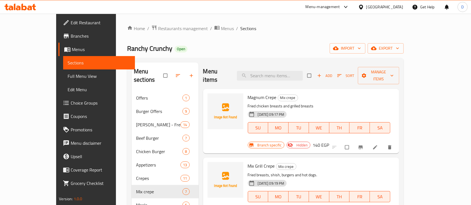
click at [250, 93] on span "Magnum Crepe" at bounding box center [262, 97] width 29 height 8
copy h6 "Magnum Crepe"
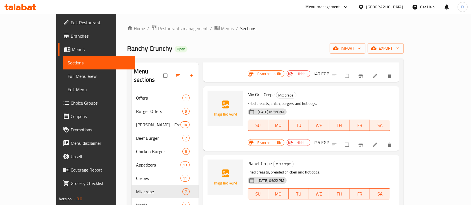
scroll to position [74, 0]
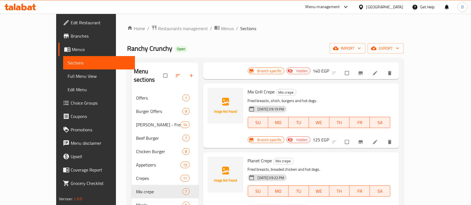
click at [256, 88] on span "Mix Grill Crepe" at bounding box center [261, 92] width 27 height 8
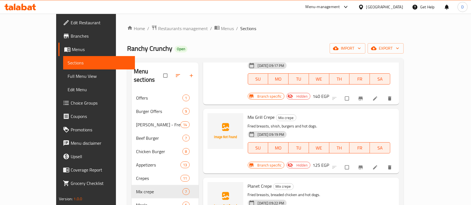
scroll to position [37, 0]
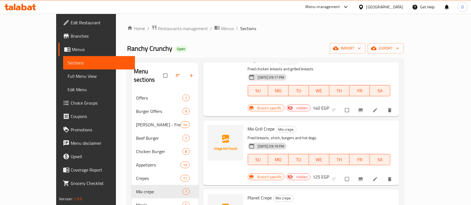
click at [248, 125] on span "Mix Grill Crepe" at bounding box center [261, 129] width 27 height 8
copy h6 "Mix Grill Crepe"
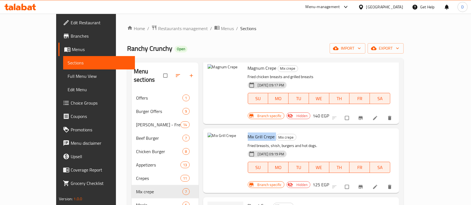
scroll to position [0, 0]
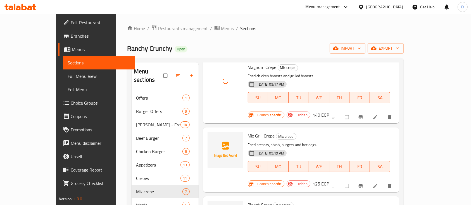
scroll to position [37, 0]
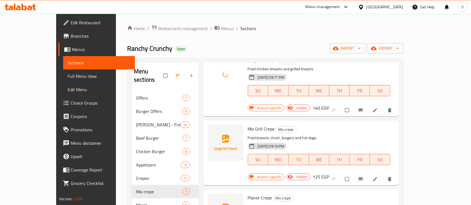
click at [248, 125] on span "Mix Grill Crepe" at bounding box center [261, 129] width 27 height 8
copy h6 "Mix Grill Crepe"
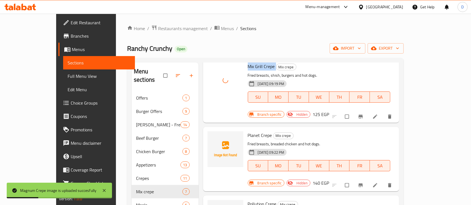
scroll to position [112, 0]
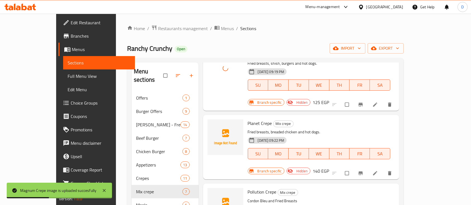
click at [248, 119] on span "Planet Crepe" at bounding box center [260, 123] width 24 height 8
copy h6 "Planet Crepe"
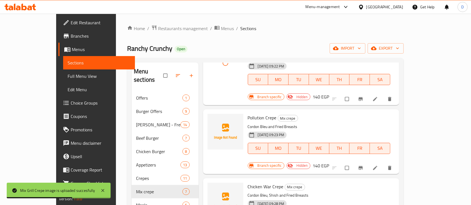
scroll to position [149, 0]
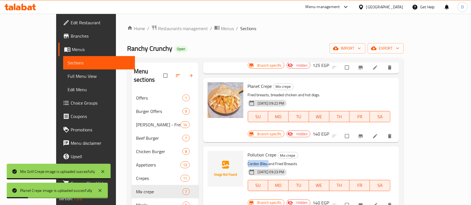
drag, startPoint x: 235, startPoint y: 132, endPoint x: 255, endPoint y: 130, distance: 20.5
click at [255, 161] on p "Cordon Bleu and Fried Breasts" at bounding box center [319, 164] width 142 height 7
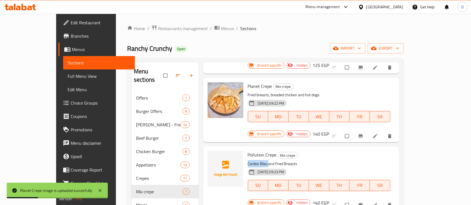
copy p "Cordon Bleu"
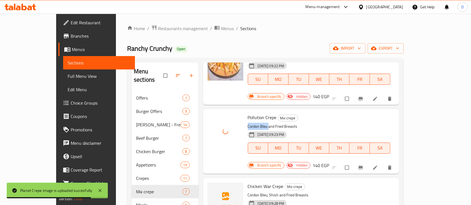
scroll to position [223, 0]
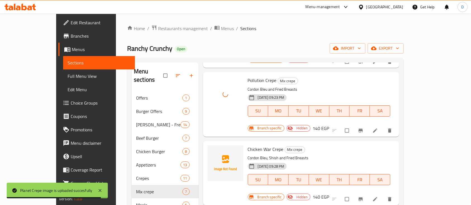
click at [259, 145] on span "Chicken War Crepe" at bounding box center [266, 149] width 36 height 8
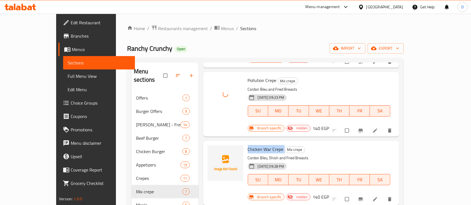
click at [248, 145] on span "Chicken War Crepe" at bounding box center [266, 149] width 36 height 8
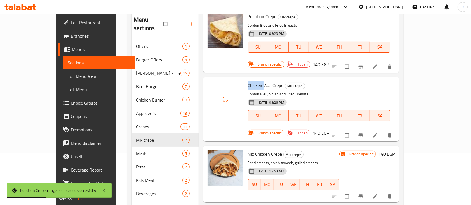
scroll to position [78, 0]
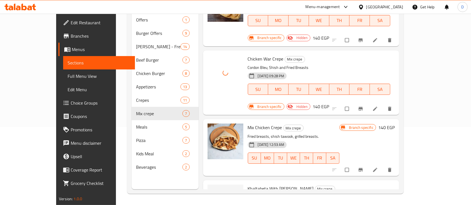
drag, startPoint x: 232, startPoint y: 150, endPoint x: 249, endPoint y: 150, distance: 16.5
click at [249, 183] on div "Khaltabeta With Salasa Crepe Mix crepe Hot dogs, burgers and sausages. 23-09-20…" at bounding box center [319, 209] width 147 height 52
copy p "Hot dogs,"
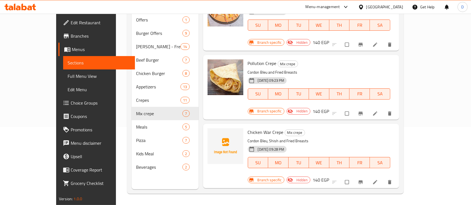
scroll to position [161, 0]
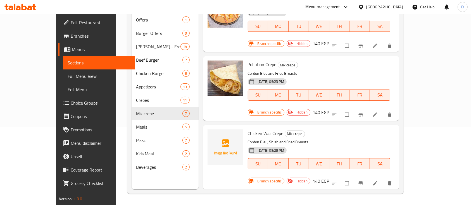
click at [248, 129] on span "Chicken War Crepe" at bounding box center [266, 133] width 36 height 8
copy span "Chicken"
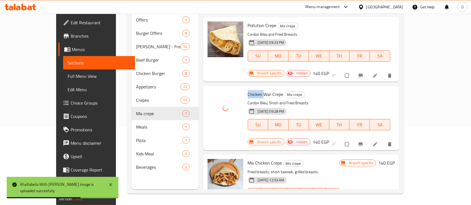
scroll to position [236, 0]
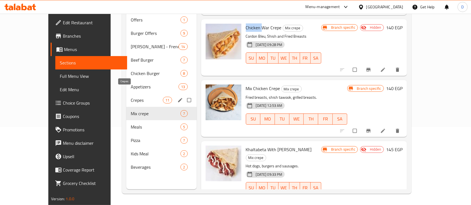
click at [131, 97] on span "Crepes" at bounding box center [147, 100] width 32 height 7
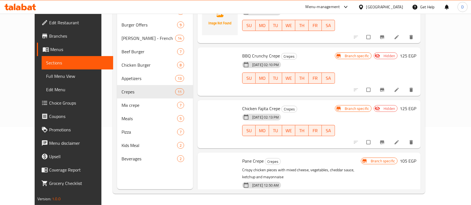
scroll to position [422, 0]
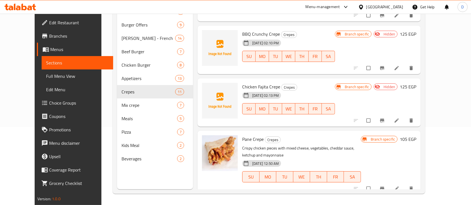
click at [248, 30] on span "BBQ Crunchy Crepe" at bounding box center [261, 34] width 38 height 8
copy h6 "BBQ Crunchy Crepe"
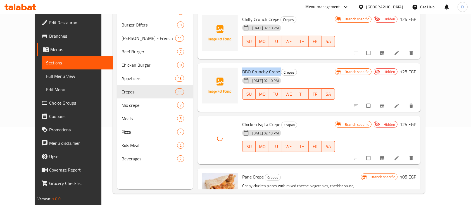
scroll to position [348, 0]
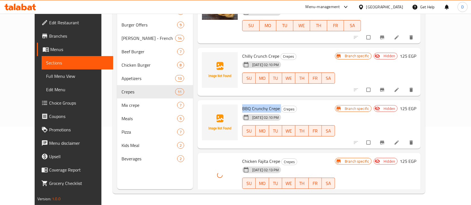
copy h6 "BBQ Crunchy Crepe"
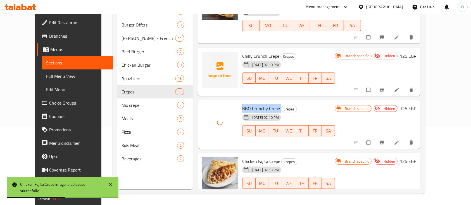
scroll to position [310, 0]
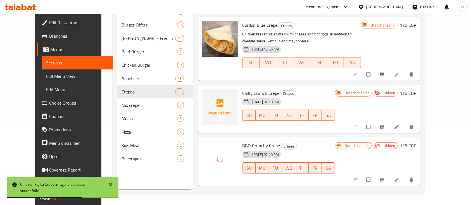
click at [254, 89] on span "Chilly Crunch Crepe" at bounding box center [260, 93] width 37 height 8
copy h6 "Chilly Crunch Crepe"
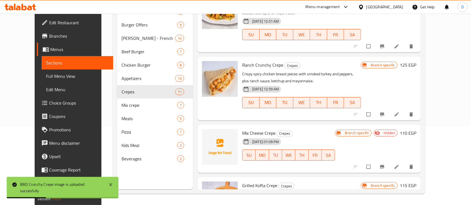
scroll to position [0, 0]
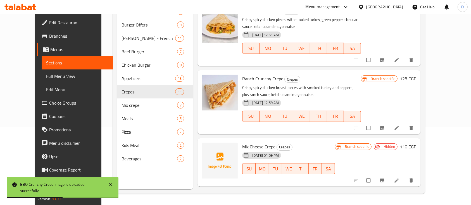
click at [253, 139] on div "Mix Cheese Crepe Crepes 22-09-2025 01:09 PM SU MO TU WE TH FR SA Branch specifi…" at bounding box center [309, 163] width 223 height 49
copy h6 "Mix Cheese Crepe"
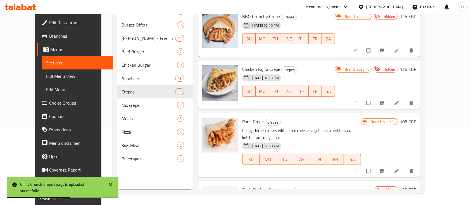
scroll to position [466, 0]
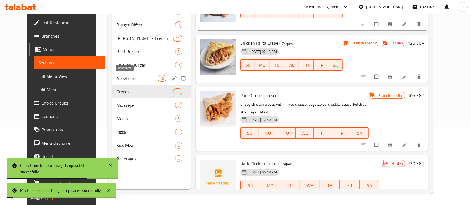
click at [123, 79] on span "Appetizers" at bounding box center [136, 78] width 41 height 7
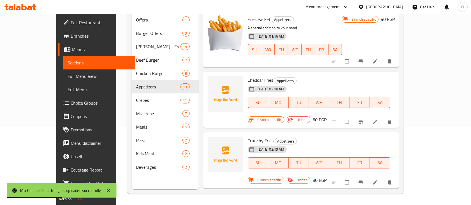
click at [248, 76] on span "Cheddar Fries" at bounding box center [261, 80] width 26 height 8
copy h6 "Cheddar Fries"
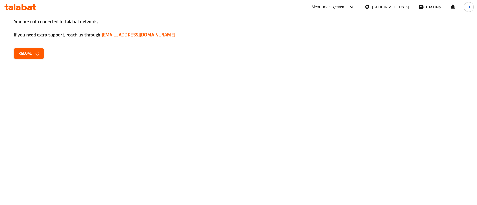
click at [15, 46] on div "You are not connected to talabat network, If you need extra support, reach us t…" at bounding box center [238, 102] width 477 height 205
click at [30, 54] on span "Reload" at bounding box center [28, 53] width 21 height 7
click at [32, 50] on span "Reload" at bounding box center [28, 53] width 21 height 7
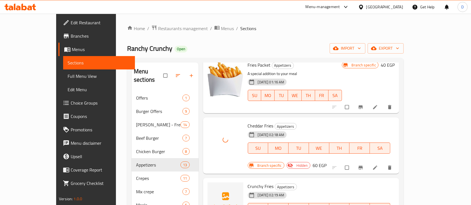
scroll to position [112, 0]
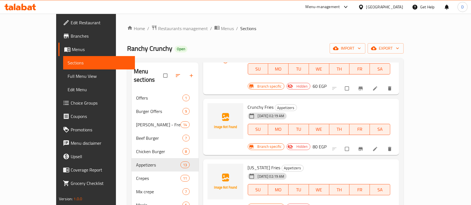
click at [248, 103] on span "Crunchy Fries" at bounding box center [261, 107] width 26 height 8
copy h6 "Crunchy Fries"
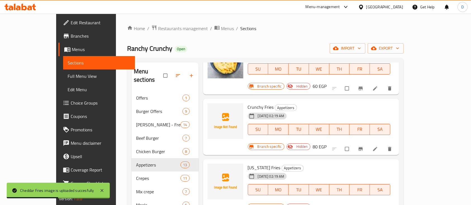
click at [246, 162] on div "[US_STATE] Fries Appetizers [DATE] 02:19 AM SU MO TU WE TH FR SA" at bounding box center [319, 184] width 147 height 44
copy h6 "[US_STATE] Fries"
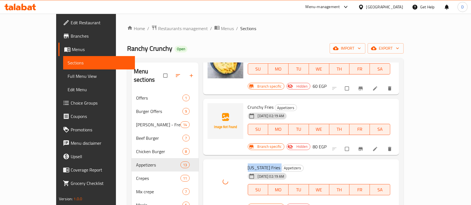
scroll to position [149, 0]
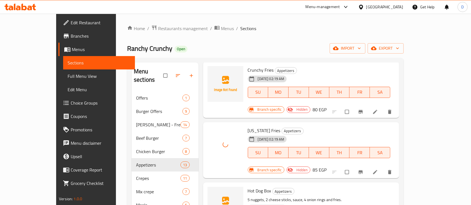
click at [248, 187] on span "Hot Dog Box" at bounding box center [259, 191] width 23 height 8
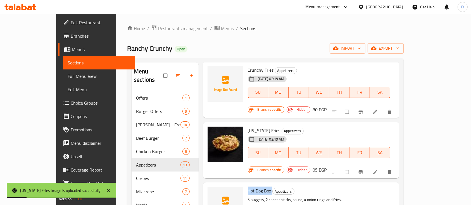
scroll to position [112, 0]
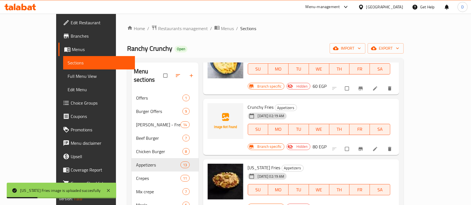
click at [248, 103] on span "Crunchy Fries" at bounding box center [261, 107] width 26 height 8
copy h6 "Crunchy Fries"
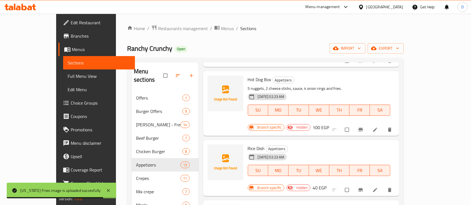
scroll to position [261, 0]
click at [250, 142] on div "Rice Dish Appetizers 24-09-2025 02:23 AM SU MO TU WE TH FR SA" at bounding box center [319, 164] width 147 height 44
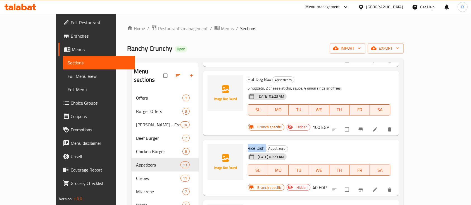
click at [250, 142] on div "Rice Dish Appetizers 24-09-2025 02:23 AM SU MO TU WE TH FR SA" at bounding box center [319, 164] width 147 height 44
copy h6 "Rice Dish"
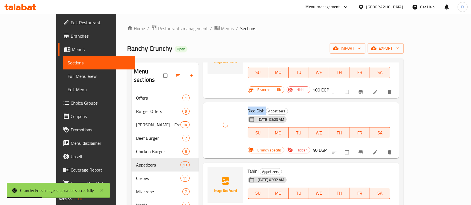
scroll to position [335, 0]
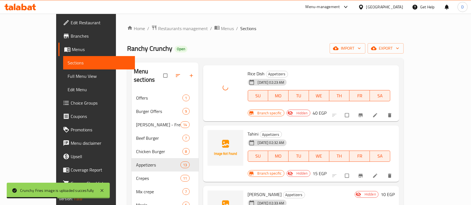
click at [246, 128] on div "Tahini Appetizers 24-09-2025 02:32 AM SU MO TU WE TH FR SA" at bounding box center [319, 150] width 147 height 44
copy h6 "Tahini"
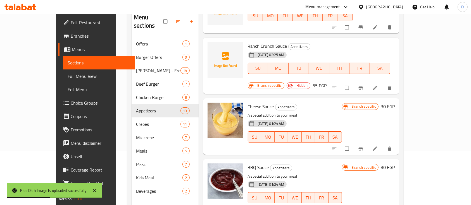
scroll to position [78, 0]
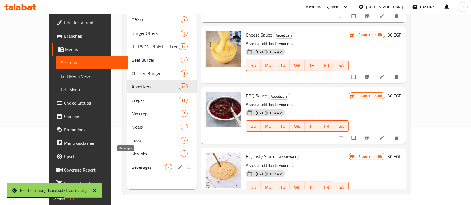
click at [132, 164] on span "Beverages" at bounding box center [149, 167] width 34 height 7
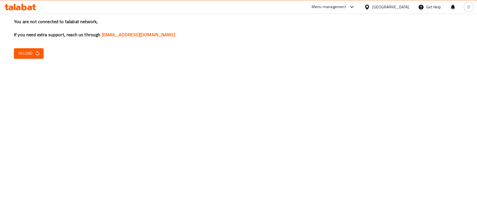
click at [27, 55] on span "Reload" at bounding box center [28, 53] width 21 height 7
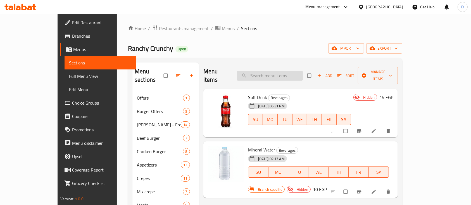
click at [288, 72] on input "search" at bounding box center [270, 76] width 66 height 10
paste input "French Shish Tawook Sandwich"
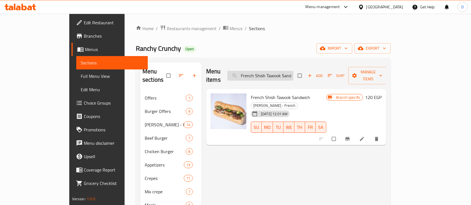
click at [269, 75] on input "French Shish Tawook Sandwich" at bounding box center [260, 76] width 66 height 10
paste input "uper Crunchy"
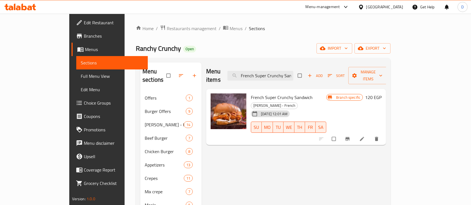
click at [278, 89] on div "French Super Crunchy Sandwich Ibn El Balad - French 19-11-2024 12:01 AM SU MO T…" at bounding box center [296, 117] width 180 height 56
click at [288, 66] on div "Menu items French Super Crunchy Sandwich Add Sort Manage items" at bounding box center [296, 76] width 180 height 27
click at [289, 71] on input "French Super Crunchy Sandwich" at bounding box center [260, 76] width 66 height 10
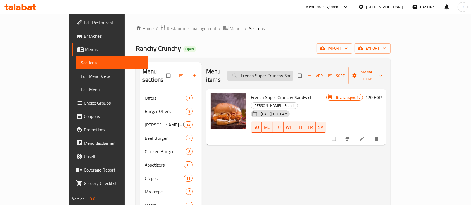
click at [289, 71] on input "French Super Crunchy Sandwich" at bounding box center [260, 76] width 66 height 10
paste input "Chicken Fajita"
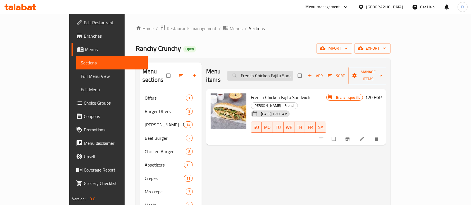
click at [281, 72] on input "French Chicken Fajita Sandwich" at bounding box center [260, 76] width 66 height 10
paste input "Bikini"
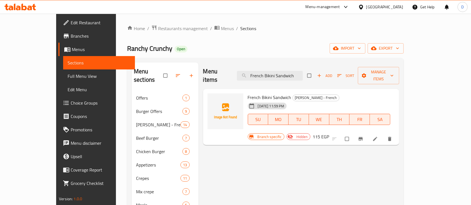
click at [281, 77] on div "Menu items French Bikini Sandwich Add Sort Manage items" at bounding box center [301, 76] width 196 height 27
click at [297, 71] on input "French Bikini Sandwich" at bounding box center [270, 76] width 66 height 10
paste input "Cordon Bleu"
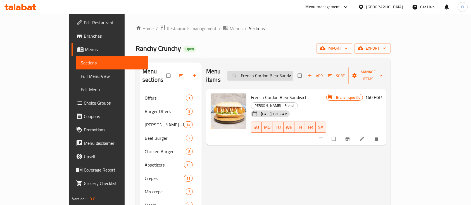
click at [279, 73] on input "French Cordon Bleu Sandwich" at bounding box center [260, 76] width 66 height 10
paste input "heese Burger"
click at [293, 71] on input "French Cheese Burger Sandwich" at bounding box center [260, 76] width 66 height 10
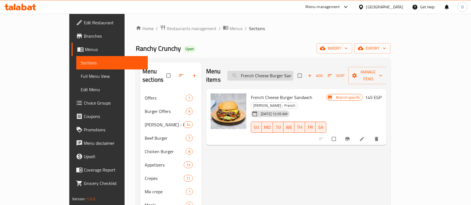
click at [293, 71] on input "French Cheese Burger Sandwich" at bounding box center [260, 76] width 66 height 10
paste input "Kofta"
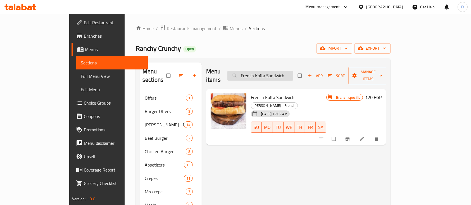
click at [274, 76] on input "French Kofta Sandwich" at bounding box center [260, 76] width 66 height 10
paste input "Chicken Dark"
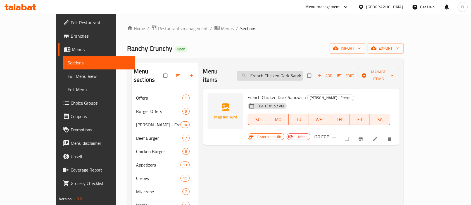
click at [273, 71] on input "French Chicken Dark Sandwich" at bounding box center [270, 76] width 66 height 10
paste input "Oriental Sausage"
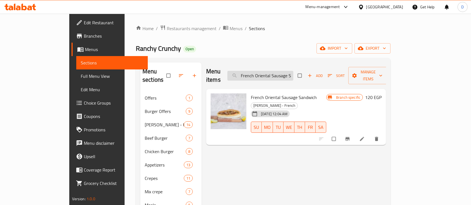
click at [273, 71] on input "French Oriental Sausage Sandwich" at bounding box center [260, 76] width 66 height 10
paste input "Alexadrian Liver"
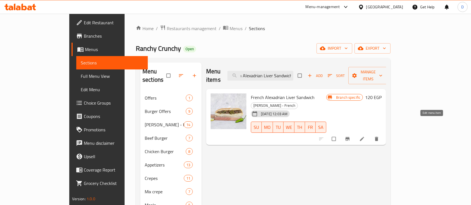
type input "French Alexadrian Liver Sandwich"
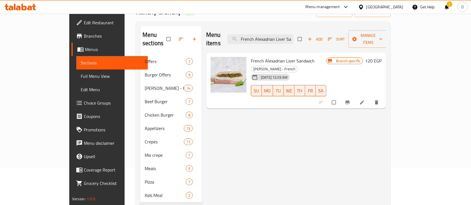
scroll to position [78, 0]
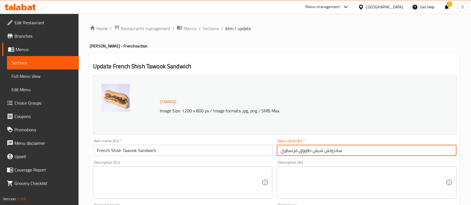
drag, startPoint x: 300, startPoint y: 153, endPoint x: 353, endPoint y: 151, distance: 53.4
click at [353, 151] on input "ساندوتش شيش طاووق فرنساوي" at bounding box center [366, 150] width 179 height 11
click at [310, 172] on textarea at bounding box center [363, 183] width 165 height 27
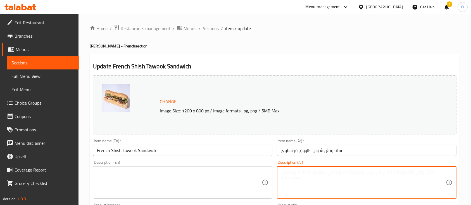
paste textarea "ساندوتش شيش طاووق مشوي على الفحم، متبل بتوابل شرقية، يُقدم مع ثومية وخضار طازجة…"
type textarea "ساندوتش شيش طاووق مشوي على الفحم، متبل بتوابل شرقية، يُقدم مع ثومية وخضار طازجة…"
click at [137, 175] on textarea at bounding box center [179, 183] width 165 height 27
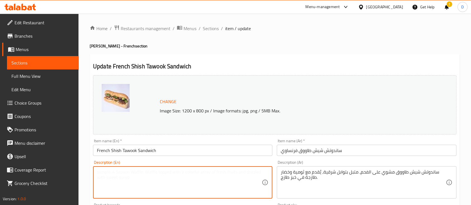
paste textarea "Grilled Shish Tawook sandwich, marinated in oriental spices, served with garlic…"
type textarea "Grilled Shish Tawook sandwich, marinated in oriental spices, served with garlic…"
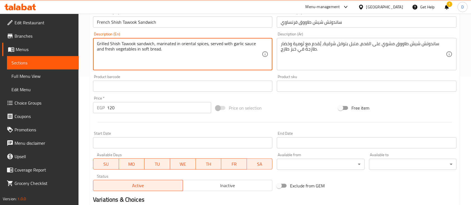
scroll to position [197, 0]
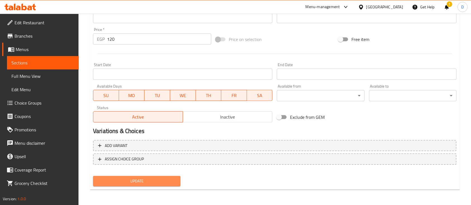
click at [149, 182] on span "Update" at bounding box center [136, 181] width 79 height 7
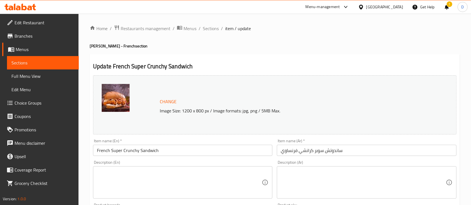
click at [306, 152] on input "ساندوتش سوبر كرانشي فرنساوي" at bounding box center [366, 150] width 179 height 11
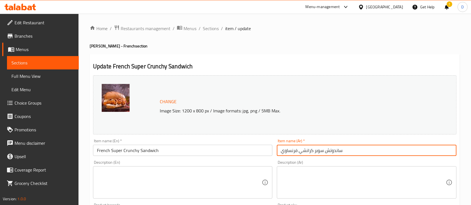
click at [306, 152] on input "ساندوتش سوبر كرانشي فرنساوي" at bounding box center [366, 150] width 179 height 11
click at [314, 153] on input "ساندوتش سوبر كرانشي فرنساوي" at bounding box center [366, 150] width 179 height 11
drag, startPoint x: 299, startPoint y: 151, endPoint x: 350, endPoint y: 151, distance: 51.4
click at [350, 151] on input "ساندوتش سوبر كرانشي فرنساوي" at bounding box center [366, 150] width 179 height 11
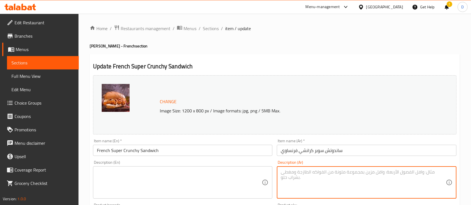
click at [302, 171] on textarea at bounding box center [363, 183] width 165 height 27
paste textarea "ساندوتش سوبر كرانشي مقرمش جداً، دجاج ذهبي مغلف بالبقسماط، يقدم مع خس، مخلل، وصو…"
type textarea "ساندوتش سوبر كرانشي مقرمش جداً، دجاج ذهبي مغلف بالبقسماط، يقدم مع خس، مخلل، وصو…"
click at [146, 184] on textarea at bounding box center [179, 183] width 165 height 27
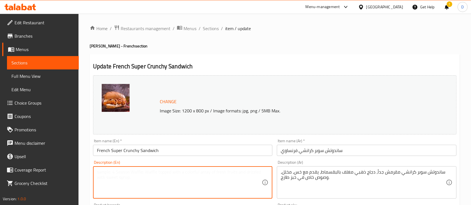
paste textarea "Super Crunchy sandwich with extra crispy golden chicken, served with lettuce, p…"
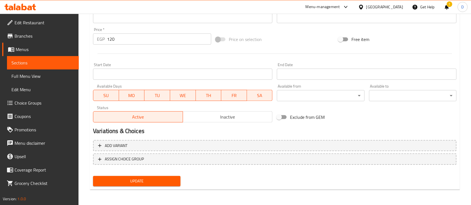
type textarea "Super Crunchy sandwich with extra crispy golden chicken, served with lettuce, p…"
click at [146, 184] on span "Update" at bounding box center [136, 181] width 79 height 7
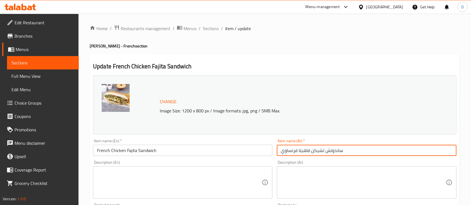
drag, startPoint x: 298, startPoint y: 154, endPoint x: 386, endPoint y: 153, distance: 88.0
click at [386, 153] on input "ساندوتش تشيكن فاهيتا فرنساوي" at bounding box center [366, 150] width 179 height 11
drag, startPoint x: 298, startPoint y: 150, endPoint x: 343, endPoint y: 152, distance: 45.0
click at [343, 152] on input "ساندوتش تشيكن فاهيتا فرنساوي" at bounding box center [366, 150] width 179 height 11
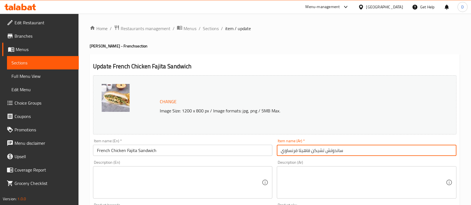
click at [302, 172] on textarea at bounding box center [363, 183] width 165 height 27
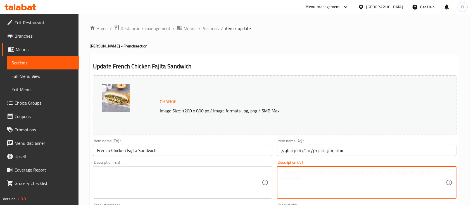
paste textarea "ساندوتش تشيكن فاهيتا شهي، شرائح دجاج متبلة ومشوية مع فلفل ألوان وبصل، تقدم في خ…"
type textarea "ساندوتش تشيكن فاهيتا شهي، شرائح دجاج متبلة ومشوية مع فلفل ألوان وبصل، تقدم في خ…"
click at [180, 173] on textarea at bounding box center [179, 183] width 165 height 27
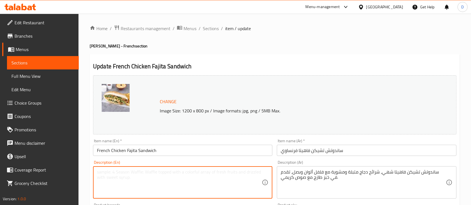
paste textarea "Delicious chicken fajita sandwich with marinated grilled chicken strips, colorf…"
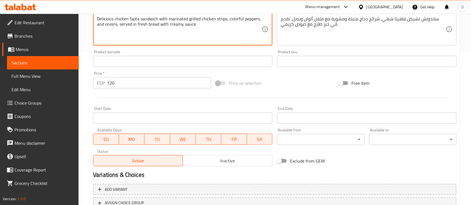
scroll to position [197, 0]
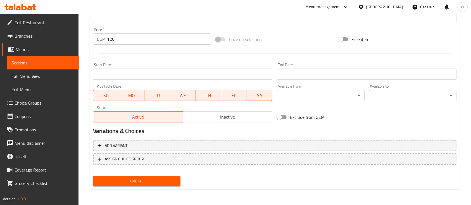
type textarea "Delicious chicken fajita sandwich with marinated grilled chicken strips, colorf…"
click at [147, 180] on span "Update" at bounding box center [136, 181] width 79 height 7
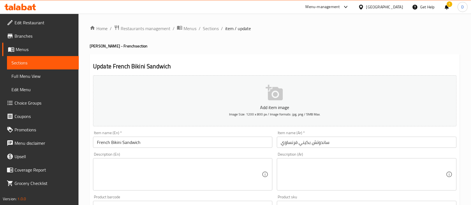
click at [196, 141] on input "French Bikini Sandwich" at bounding box center [182, 142] width 179 height 11
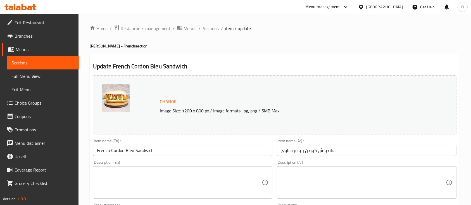
click at [346, 149] on input "ساندوتش كوردن بلو فرنساوي" at bounding box center [366, 150] width 179 height 11
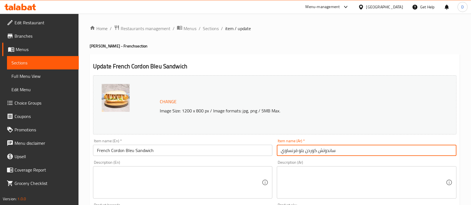
click at [346, 149] on input "ساندوتش كوردن بلو فرنساوي" at bounding box center [366, 150] width 179 height 11
click at [303, 153] on input "ساندوتش كوردن بلو فرنساوي" at bounding box center [366, 150] width 179 height 11
drag, startPoint x: 298, startPoint y: 152, endPoint x: 338, endPoint y: 150, distance: 40.3
click at [338, 150] on input "ساندوتش كوردن بلو فرنساوي" at bounding box center [366, 150] width 179 height 11
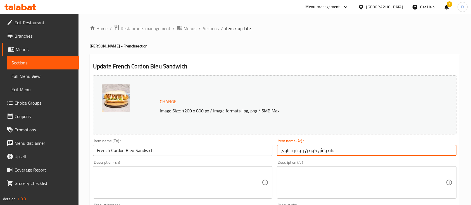
click at [305, 176] on textarea at bounding box center [363, 183] width 165 height 27
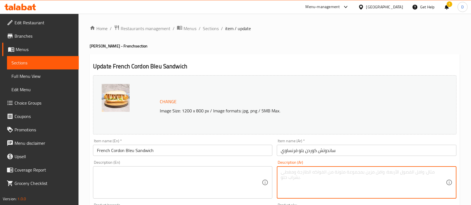
paste textarea "ساندوتش كوردن بلو مميز، دجاج مقرمش محشي بالجبنة واللحم المدخن، يقدم مع صوص لذيذ…"
type textarea "ساندوتش كوردن بلو مميز، دجاج مقرمش محشي بالجبنة واللحم المدخن، يقدم مع صوص لذيذ…"
click at [169, 178] on textarea at bounding box center [179, 183] width 165 height 27
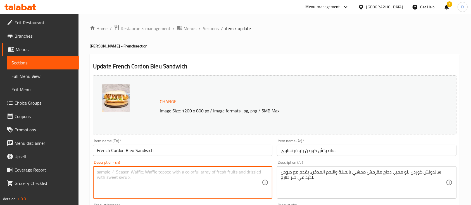
paste textarea "Crispy Cordon Bleu sandwich, stuffed with cheese and smoked beef, served with a…"
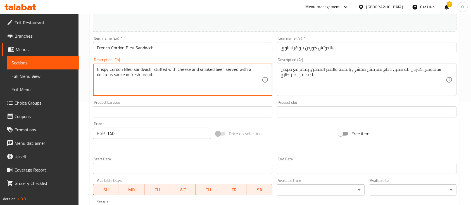
scroll to position [197, 0]
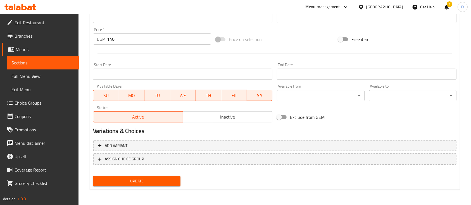
type textarea "Crispy Cordon Bleu sandwich, stuffed with cheese and smoked beef, served with a…"
click at [156, 182] on span "Update" at bounding box center [136, 181] width 79 height 7
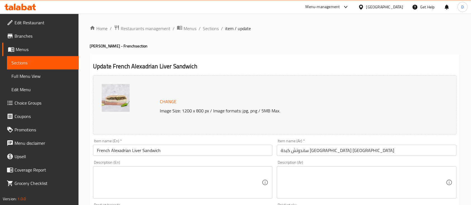
click at [311, 149] on input "ساندوتش كبدة [GEOGRAPHIC_DATA] [GEOGRAPHIC_DATA]" at bounding box center [366, 150] width 179 height 11
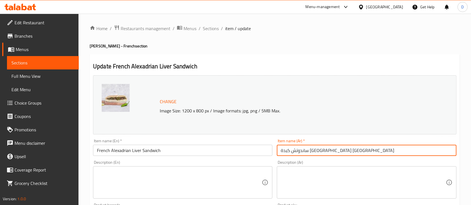
click at [311, 149] on input "ساندوتش كبدة إسكندراني فرنساوي" at bounding box center [366, 150] width 179 height 11
click at [302, 177] on textarea at bounding box center [363, 183] width 165 height 27
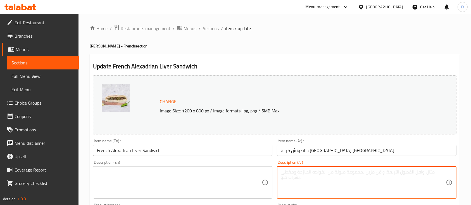
paste textarea "ساندوتش كبدة إسكندراني شهي بنكهة مميزة وتوابل خاصة، يقدم طازجاً في خبز محمص."
type textarea "ساندوتش كبدة إسكندراني شهي بنكهة مميزة وتوابل خاصة، يقدم طازجاً في خبز محمص."
click at [149, 184] on textarea at bounding box center [179, 183] width 165 height 27
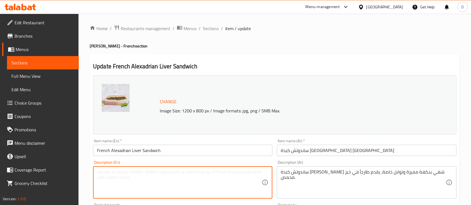
paste textarea "Delicious Alexandrian liver sandwich with unique spices, served fresh in toaste…"
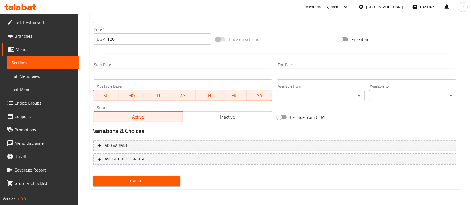
type textarea "Delicious Alexandrian liver sandwich with unique spices, served fresh in toaste…"
click at [146, 185] on button "Update" at bounding box center [136, 181] width 87 height 10
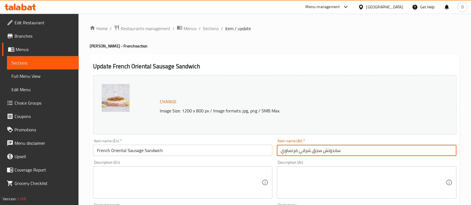
drag, startPoint x: 299, startPoint y: 153, endPoint x: 363, endPoint y: 153, distance: 64.5
click at [363, 153] on input "ساندوتش سجق شرقي فرنساوي" at bounding box center [366, 150] width 179 height 11
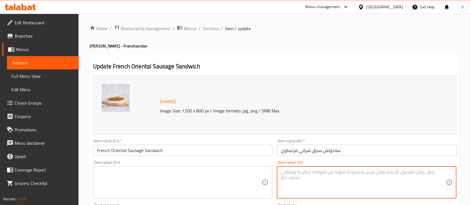
click at [315, 185] on textarea at bounding box center [363, 183] width 165 height 27
paste textarea "ساندوتش سجق شرقي متبل بتوابل مصرية أصيلة، يقدم في خبز طازج مع فلفل وطماطم وصلصة…"
type textarea "ساندوتش سجق شرقي متبل بتوابل مصرية أصيلة، يقدم في خبز طازج مع فلفل وطماطم وصلصة…"
click at [112, 173] on textarea at bounding box center [179, 183] width 165 height 27
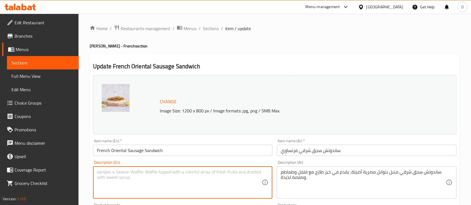
paste textarea "Oriental sausage sandwich seasoned with authentic Egyptian spices, served in fr…"
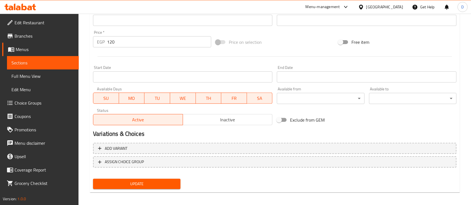
scroll to position [197, 0]
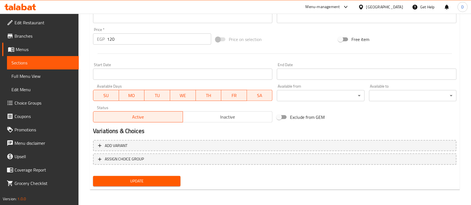
type textarea "Oriental sausage sandwich seasoned with authentic Egyptian spices, served in fr…"
click at [121, 182] on span "Update" at bounding box center [136, 181] width 79 height 7
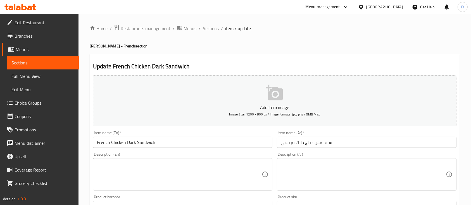
click at [181, 137] on div "Item name (En)   * French Chicken Dark Sandwich Item name (En) *" at bounding box center [182, 139] width 179 height 17
click at [177, 144] on input "French Chicken Dark Sandwich" at bounding box center [182, 142] width 179 height 11
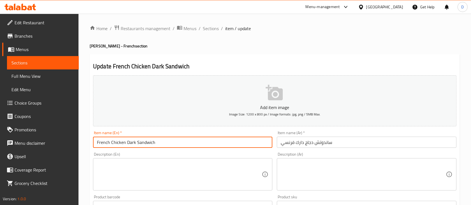
click at [177, 144] on input "French Chicken Dark Sandwich" at bounding box center [182, 142] width 179 height 11
click at [124, 137] on input "French Chicken Dark Sandwich" at bounding box center [182, 142] width 179 height 11
click at [113, 140] on input "French Chicken Dark Sandwich" at bounding box center [182, 142] width 179 height 11
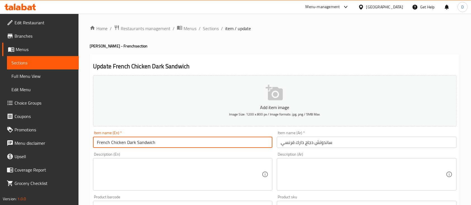
drag, startPoint x: 283, startPoint y: 169, endPoint x: 286, endPoint y: 168, distance: 3.7
click at [283, 169] on textarea at bounding box center [363, 174] width 165 height 27
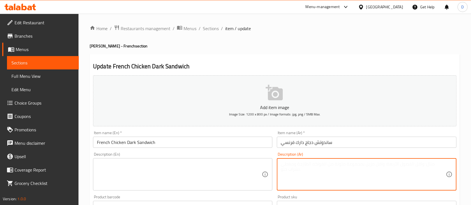
paste textarea "ساندوتش دجاج مشوي طري، يقدم في خبز طازج مع خس، طماطم، وصوص لذيذ."
type textarea "ساندوتش دجاج مشوي طري، يقدم في خبز طازج مع خس، طماطم، وصوص لذيذ."
click at [168, 169] on textarea at bounding box center [179, 174] width 165 height 27
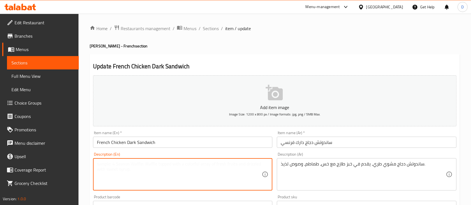
paste textarea "Tender grilled chicken sandwich served in fresh bread with lettuce, tomato, and…"
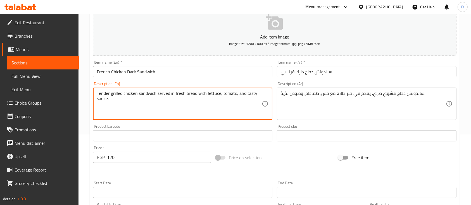
scroll to position [189, 0]
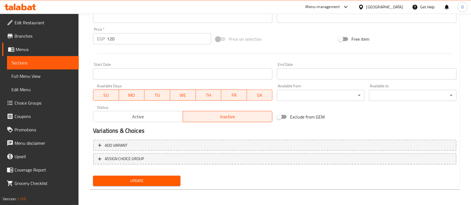
type textarea "Tender grilled chicken sandwich served in fresh bread with lettuce, tomato, and…"
click at [145, 187] on div "Update" at bounding box center [137, 181] width 92 height 15
click at [149, 187] on div "Update" at bounding box center [137, 181] width 92 height 15
click at [153, 186] on button "Update" at bounding box center [136, 181] width 87 height 10
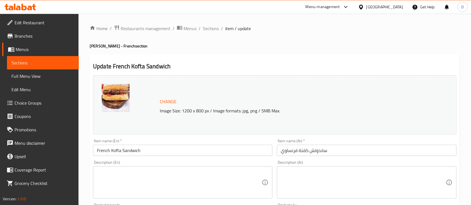
click at [187, 151] on input "French Kofta Sandwich" at bounding box center [182, 150] width 179 height 11
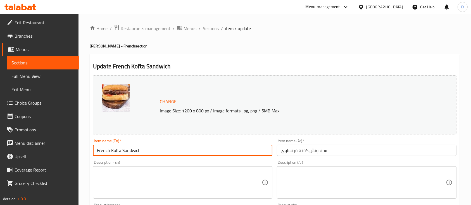
click at [187, 151] on input "French Kofta Sandwich" at bounding box center [182, 150] width 179 height 11
click at [308, 175] on textarea at bounding box center [363, 183] width 165 height 27
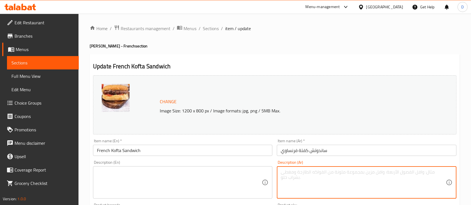
paste textarea "ساندوتش كفتة مشوية على الفحم، متبل بتوابل شرقية، يقدم في خبز طازج مع طحينة وخضا…"
type textarea "ساندوتش كفتة مشوية على الفحم، متبل بتوابل شرقية، يقدم في خبز طازج مع طحينة وخضا…"
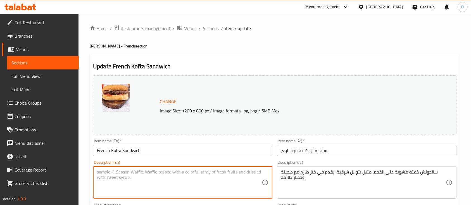
click at [153, 171] on textarea at bounding box center [179, 183] width 165 height 27
paste textarea "Grilled kofta sandwich seasoned with oriental spices, served in fresh bread wit…"
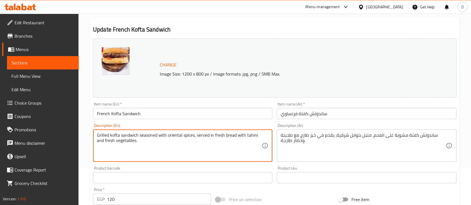
scroll to position [197, 0]
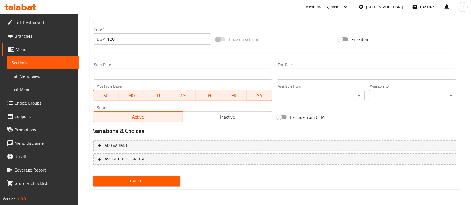
type textarea "Grilled kofta sandwich seasoned with oriental spices, served in fresh bread wit…"
click at [153, 183] on span "Update" at bounding box center [136, 181] width 79 height 7
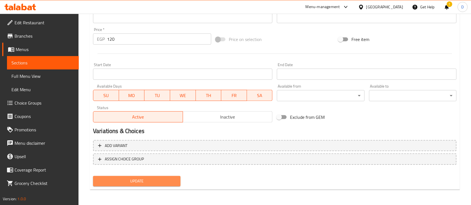
click at [156, 181] on span "Update" at bounding box center [136, 181] width 79 height 7
click at [146, 180] on span "Update" at bounding box center [136, 181] width 79 height 7
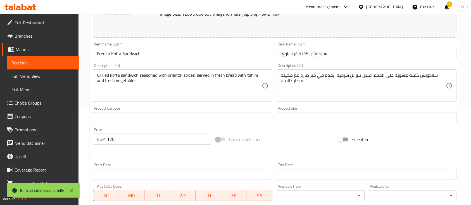
scroll to position [85, 0]
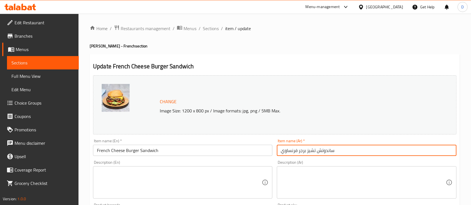
drag, startPoint x: 298, startPoint y: 151, endPoint x: 355, endPoint y: 150, distance: 56.7
click at [355, 150] on input "ساندوتش تشيز برجر فرنساوي" at bounding box center [366, 150] width 179 height 11
click at [347, 150] on input "ساندوتش تشيز برجر فرنساوي" at bounding box center [366, 150] width 179 height 11
drag, startPoint x: 299, startPoint y: 151, endPoint x: 333, endPoint y: 151, distance: 34.1
click at [333, 151] on input "ساندوتش تشيز برجر فرنساوي" at bounding box center [366, 150] width 179 height 11
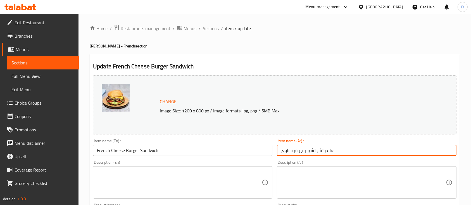
click at [289, 184] on textarea at bounding box center [363, 183] width 165 height 27
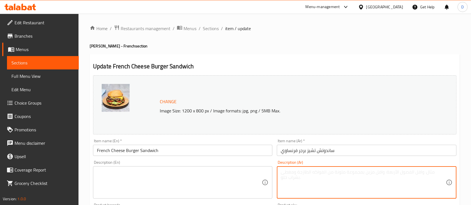
paste textarea "ساندوتش تشيز برجر كلاسيكي، برجر لحم مشوي مع شريحة جبنة ذائبة، يقدم في خبز طازج …"
type textarea "ساندوتش تشيز برجر كلاسيكي، برجر لحم مشوي مع شريحة جبنة ذائبة، يقدم في خبز طازج …"
click at [193, 176] on textarea at bounding box center [179, 183] width 165 height 27
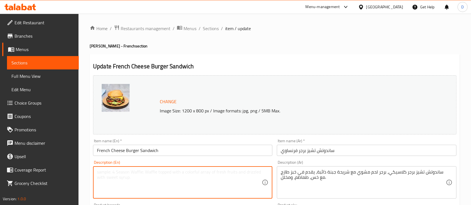
paste textarea "Classic cheeseburger sandwich with a juicy grilled beef patty, melted cheese, f…"
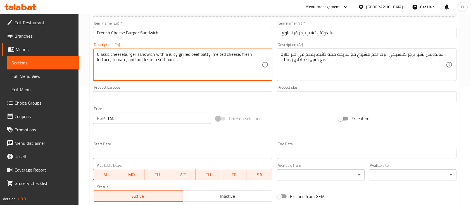
scroll to position [197, 0]
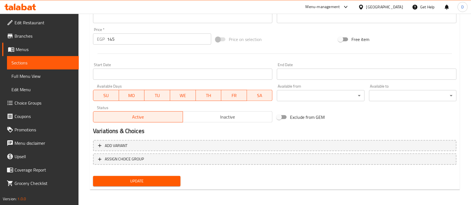
type textarea "Classic cheeseburger sandwich with a juicy grilled beef patty, melted cheese, f…"
click at [161, 180] on span "Update" at bounding box center [136, 181] width 79 height 7
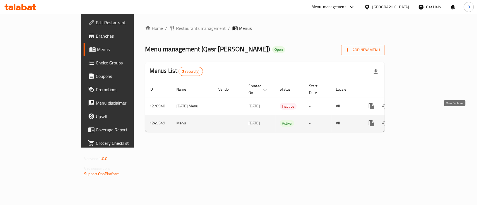
click at [415, 120] on icon "enhanced table" at bounding box center [411, 123] width 7 height 7
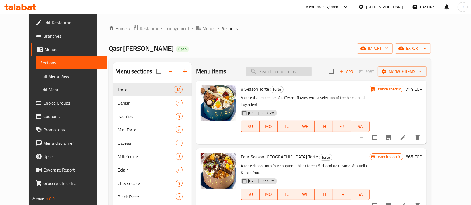
click at [293, 73] on input "search" at bounding box center [279, 72] width 66 height 10
type input "l"
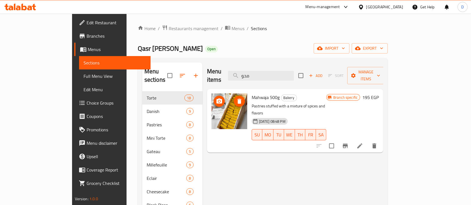
click at [214, 98] on span "upload picture" at bounding box center [219, 101] width 11 height 7
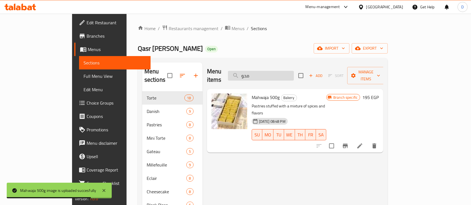
click at [279, 73] on input "محو" at bounding box center [261, 76] width 66 height 10
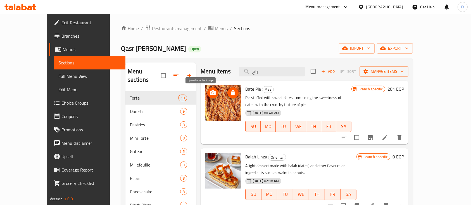
click at [210, 93] on icon "upload picture" at bounding box center [213, 93] width 7 height 7
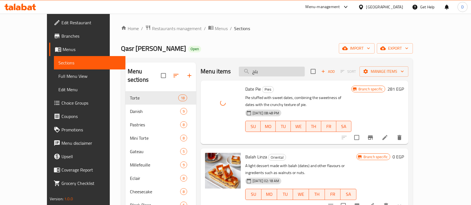
click at [281, 69] on input "بلح" at bounding box center [272, 72] width 66 height 10
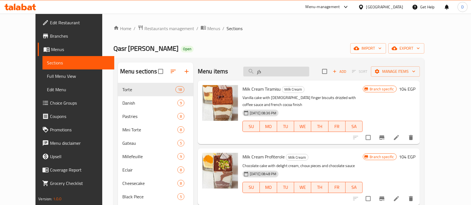
type input "ك"
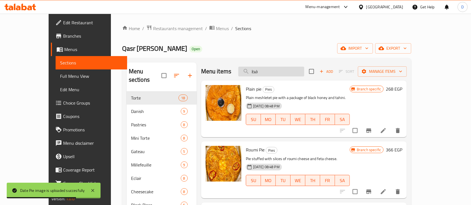
type input "ف"
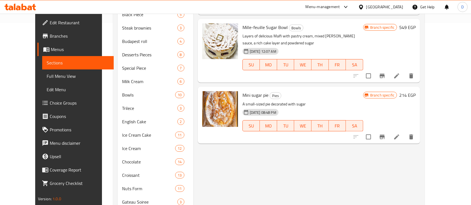
scroll to position [223, 0]
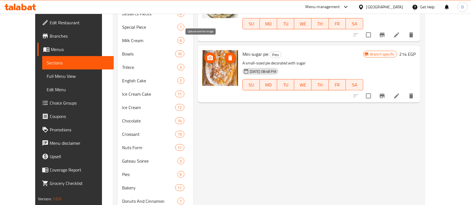
click at [207, 55] on icon "upload picture" at bounding box center [210, 57] width 6 height 5
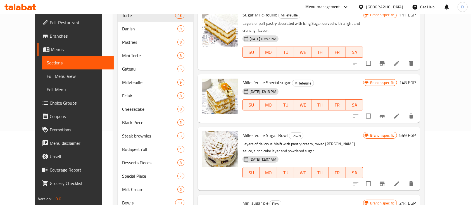
scroll to position [0, 0]
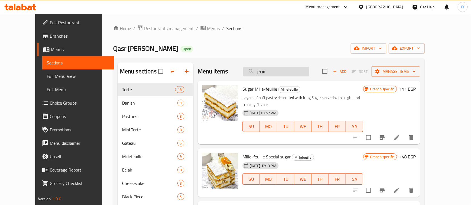
click at [279, 72] on input "سكر" at bounding box center [276, 72] width 66 height 10
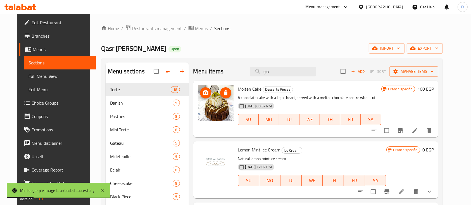
click at [202, 91] on icon "upload picture" at bounding box center [205, 93] width 7 height 7
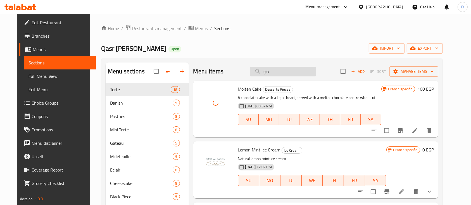
click at [288, 71] on input "مو" at bounding box center [283, 72] width 66 height 10
paste input "امريكان رول نوتيلا"
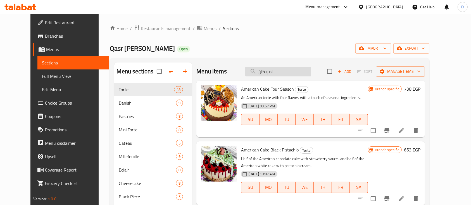
click at [280, 68] on input "امريكان" at bounding box center [278, 72] width 66 height 10
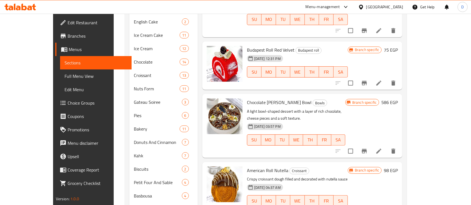
scroll to position [298, 0]
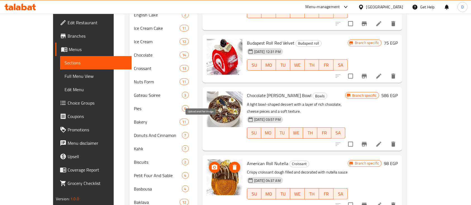
click at [209, 164] on span "upload picture" at bounding box center [214, 167] width 11 height 7
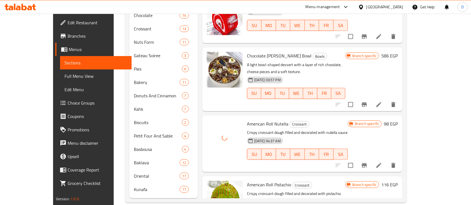
scroll to position [338, 0]
click at [212, 186] on icon "upload picture" at bounding box center [215, 188] width 6 height 5
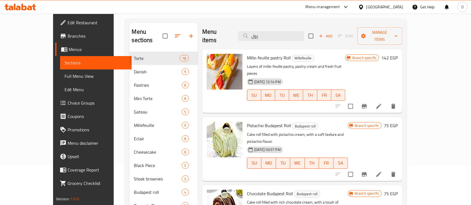
scroll to position [3, 0]
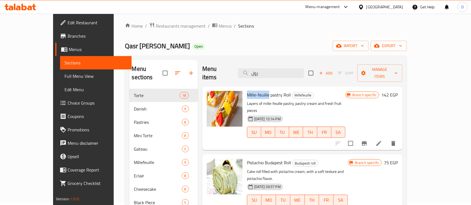
drag, startPoint x: 235, startPoint y: 86, endPoint x: 255, endPoint y: 88, distance: 20.5
click at [255, 91] on span "Mille-feuille pastry Roll" at bounding box center [269, 95] width 44 height 8
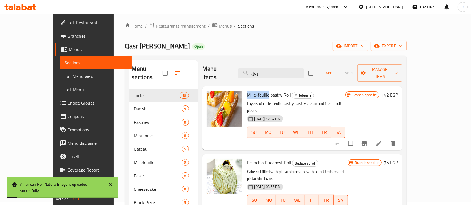
copy span "Mille-feuille"
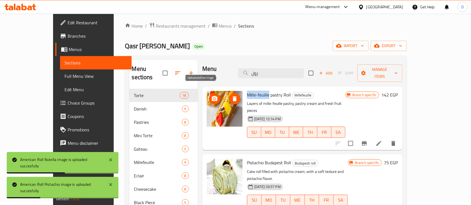
click at [211, 96] on icon "upload picture" at bounding box center [214, 99] width 7 height 7
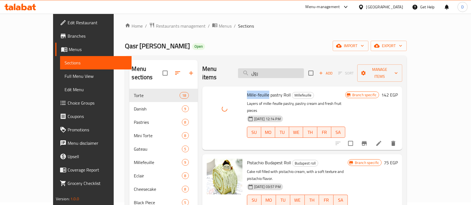
click at [276, 68] on input "رول" at bounding box center [271, 73] width 66 height 10
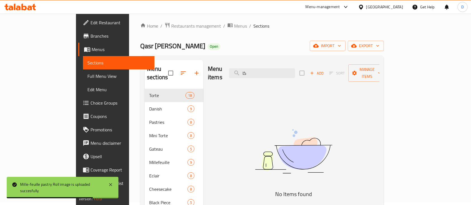
type input "ك"
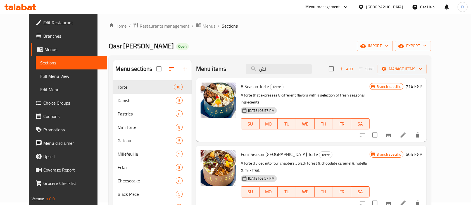
type input "ت"
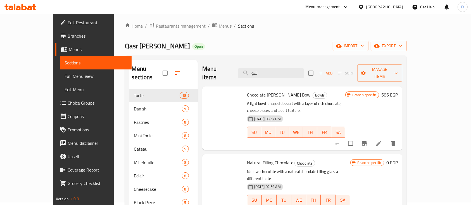
type input "ش"
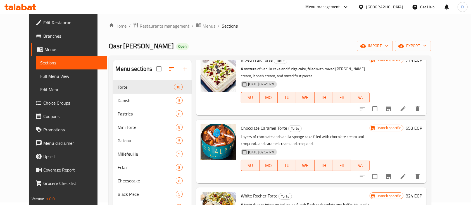
scroll to position [261, 0]
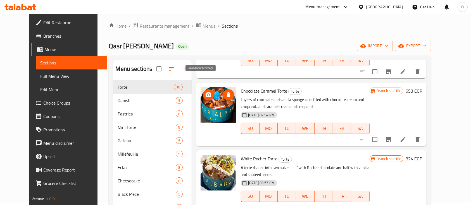
click at [206, 92] on icon "upload picture" at bounding box center [209, 94] width 6 height 5
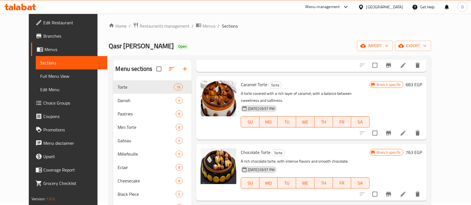
scroll to position [670, 0]
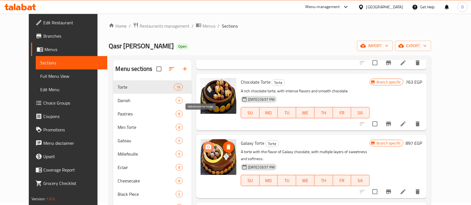
click at [205, 144] on icon "upload picture" at bounding box center [208, 147] width 7 height 7
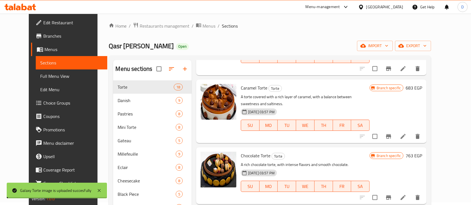
scroll to position [596, 0]
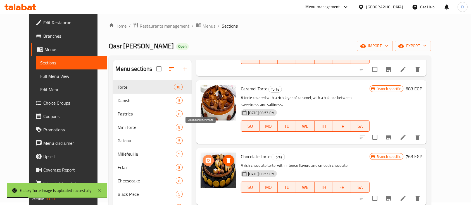
click at [206, 158] on icon "upload picture" at bounding box center [209, 160] width 6 height 5
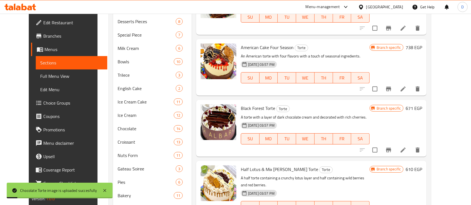
scroll to position [226, 0]
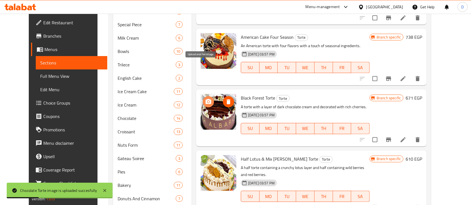
click at [205, 99] on icon "upload picture" at bounding box center [208, 102] width 7 height 7
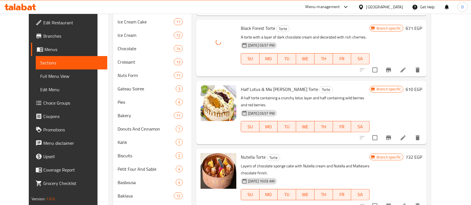
scroll to position [301, 0]
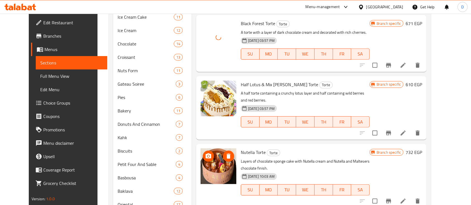
click at [205, 153] on icon "upload picture" at bounding box center [208, 156] width 7 height 7
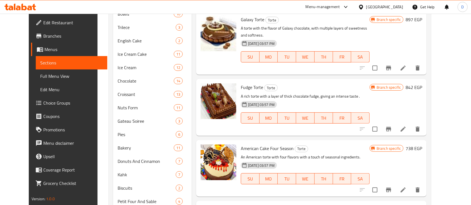
scroll to position [496, 0]
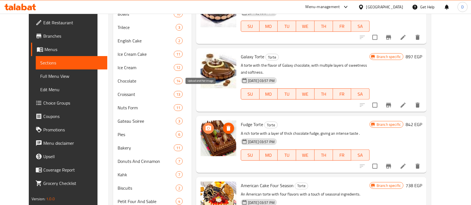
click at [206, 126] on icon "upload picture" at bounding box center [209, 128] width 6 height 5
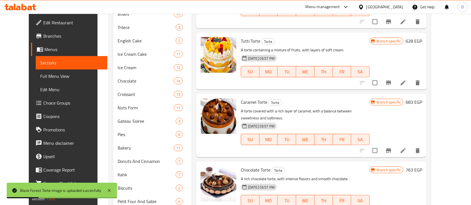
scroll to position [310, 0]
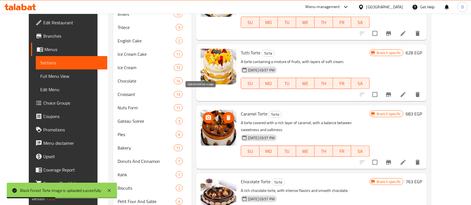
click at [205, 115] on icon "upload picture" at bounding box center [208, 118] width 7 height 7
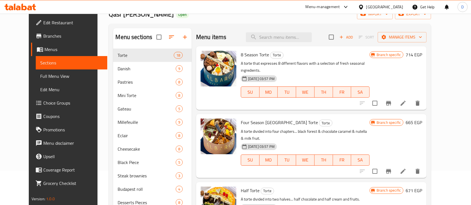
scroll to position [0, 0]
